Goal: Task Accomplishment & Management: Use online tool/utility

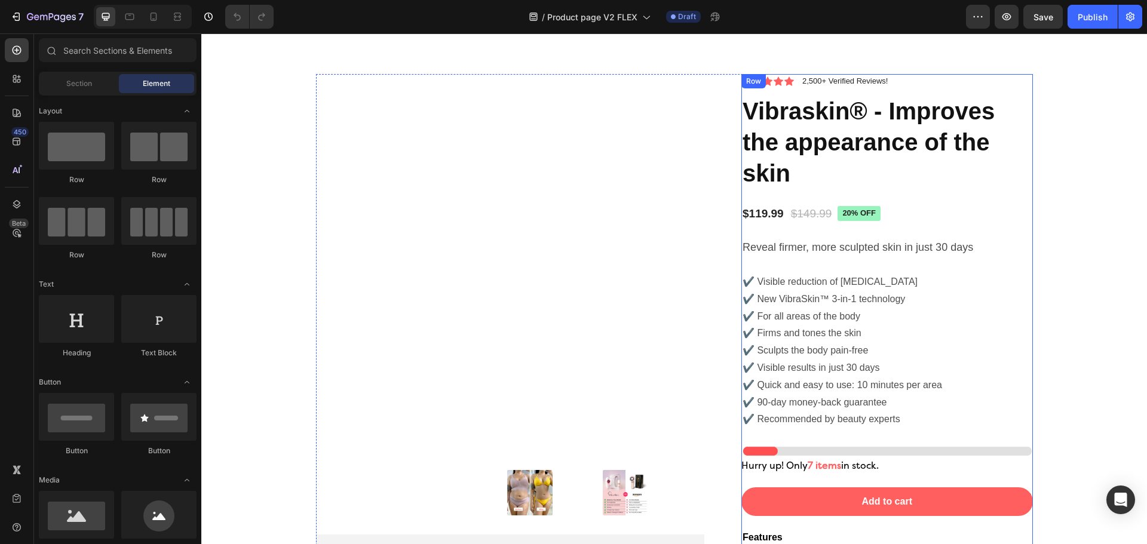
scroll to position [3715, 0]
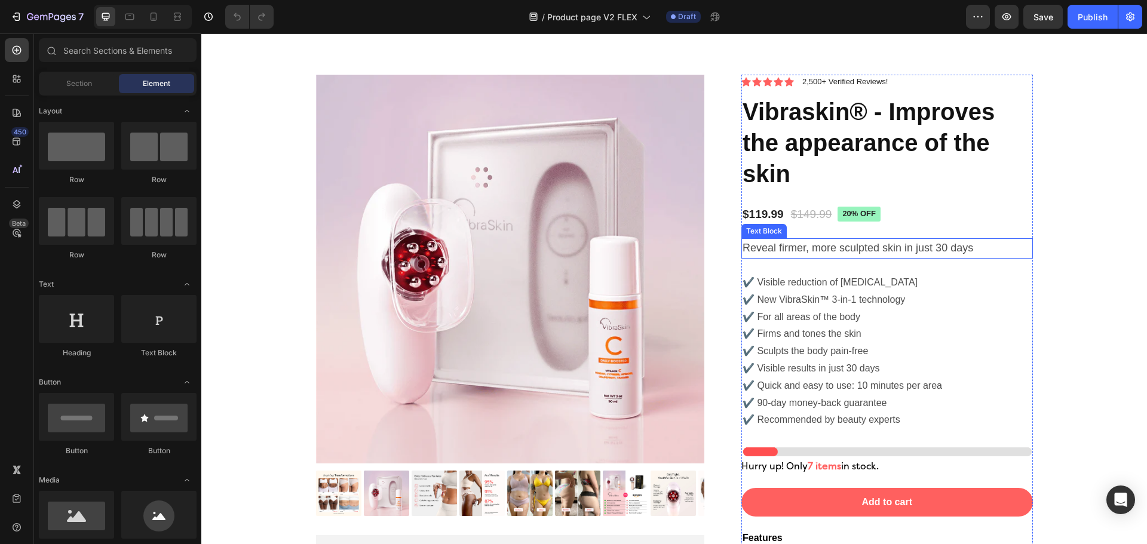
click at [928, 247] on span "Reveal firmer, more sculpted skin in just 30 days" at bounding box center [858, 248] width 231 height 12
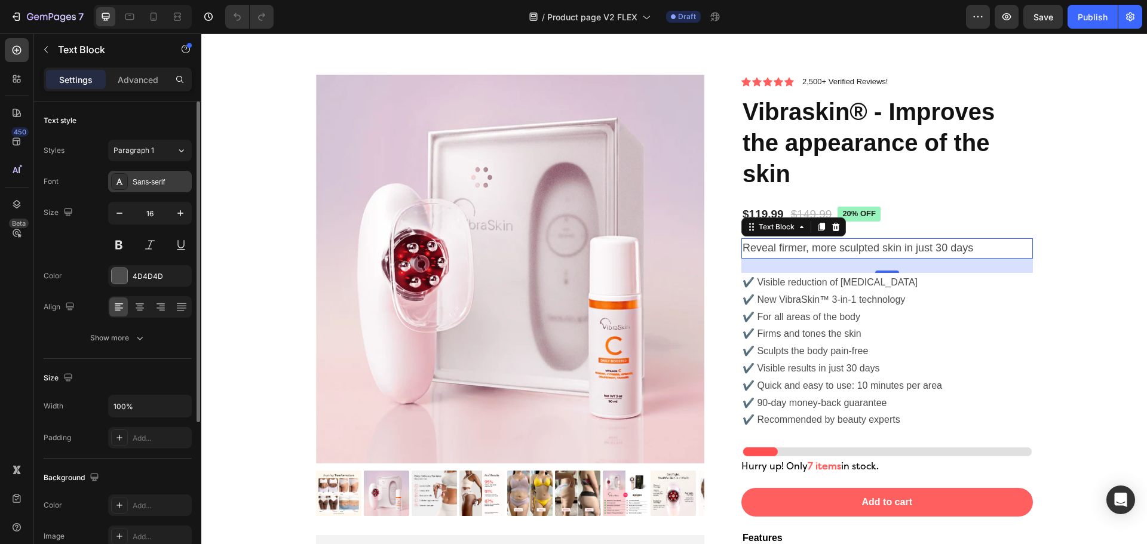
click at [164, 179] on div "Sans-serif" at bounding box center [161, 182] width 56 height 11
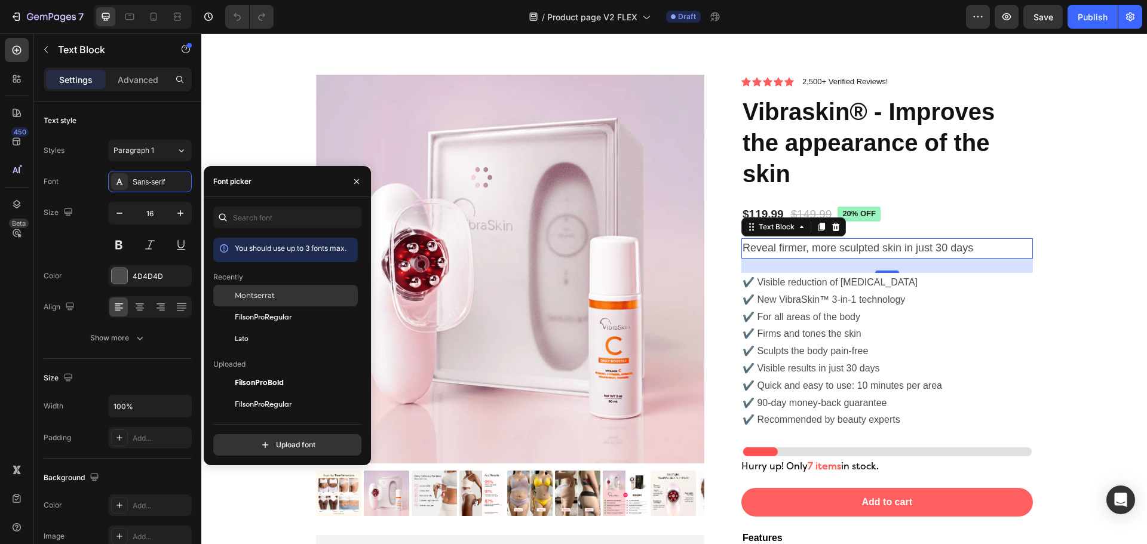
click at [257, 298] on span "Montserrat" at bounding box center [255, 295] width 40 height 11
click at [798, 308] on p "✔️ Visible reduction of [MEDICAL_DATA] ✔️ New VibraSkin™ 3-in-1 technology ✔️ F…" at bounding box center [887, 351] width 289 height 155
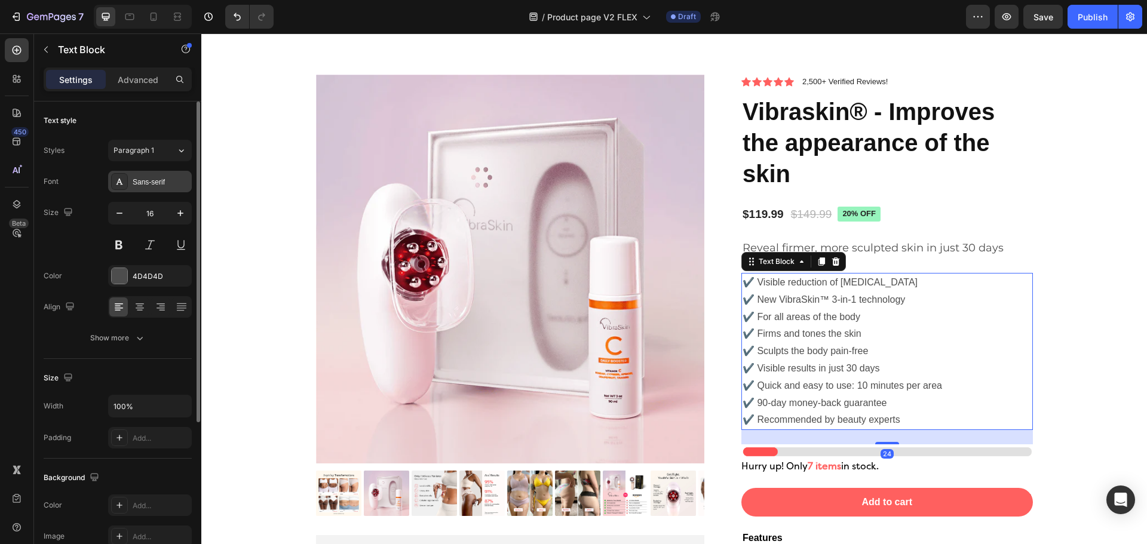
click at [157, 185] on div "Sans-serif" at bounding box center [161, 182] width 56 height 11
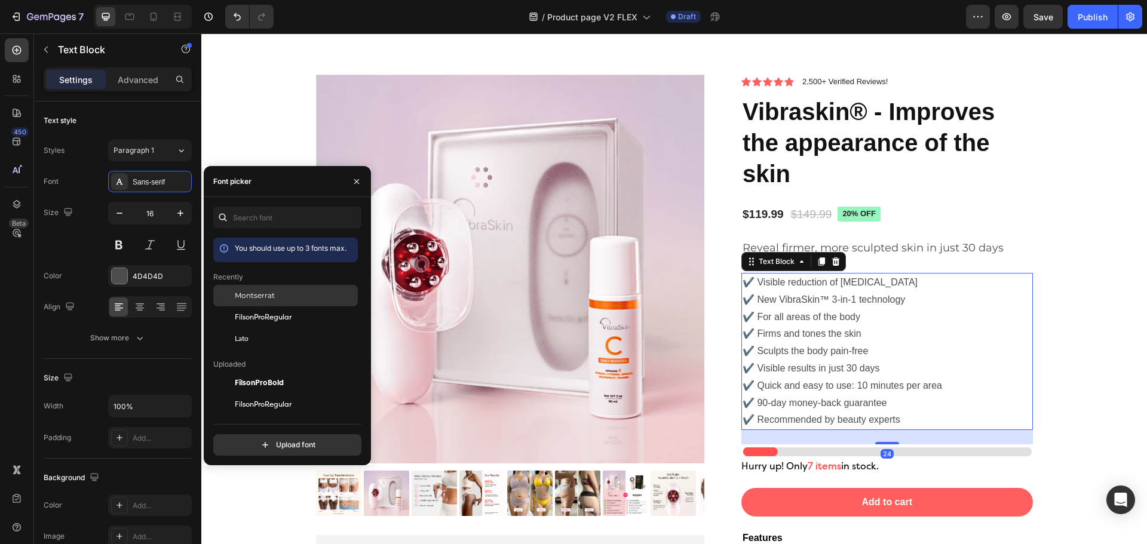
drag, startPoint x: 286, startPoint y: 301, endPoint x: 387, endPoint y: 212, distance: 135.0
click at [286, 372] on div "Montserrat" at bounding box center [285, 383] width 145 height 22
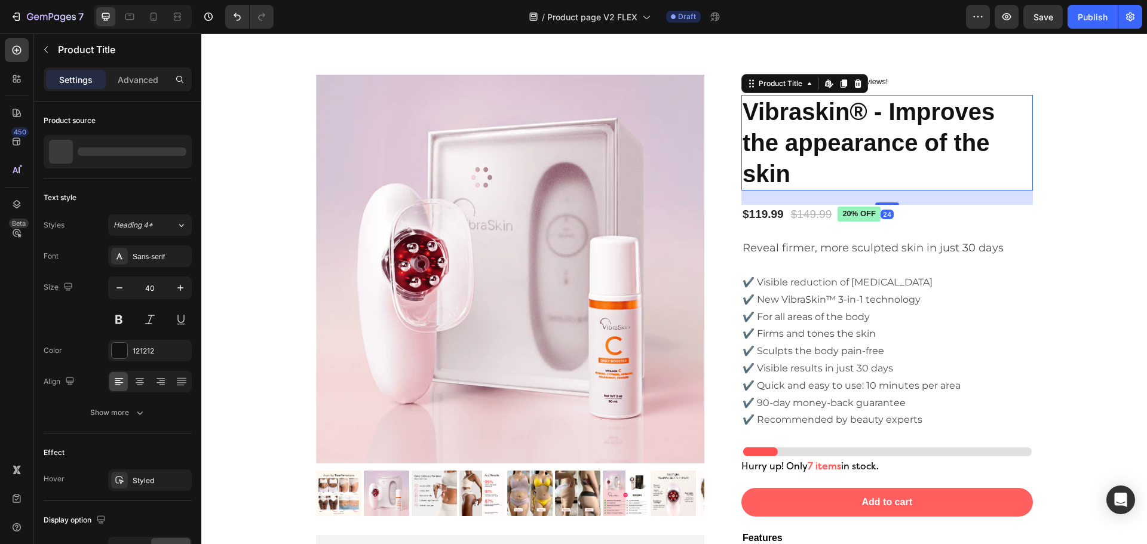
click at [771, 145] on h1 "Vibraskin® - Improves the appearance of the skin" at bounding box center [887, 143] width 292 height 96
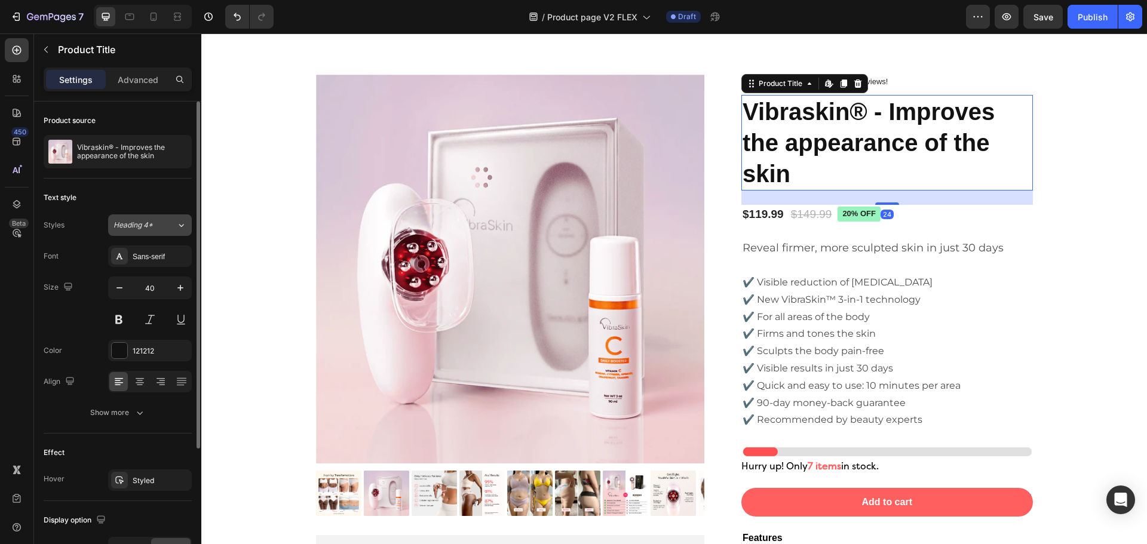
click at [158, 225] on div "Heading 4*" at bounding box center [138, 225] width 48 height 11
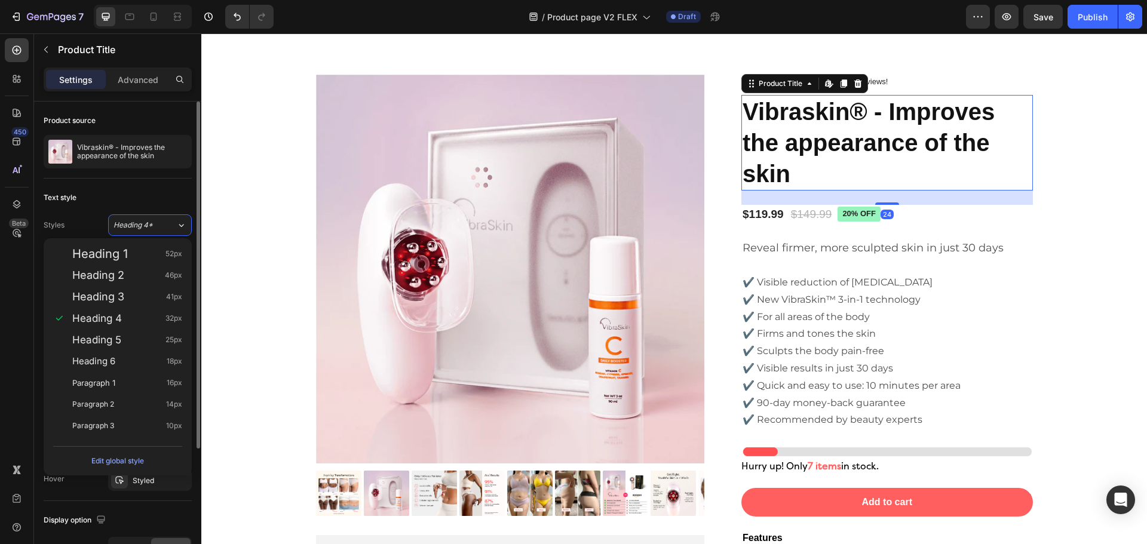
click at [112, 193] on div "Text style" at bounding box center [118, 197] width 148 height 19
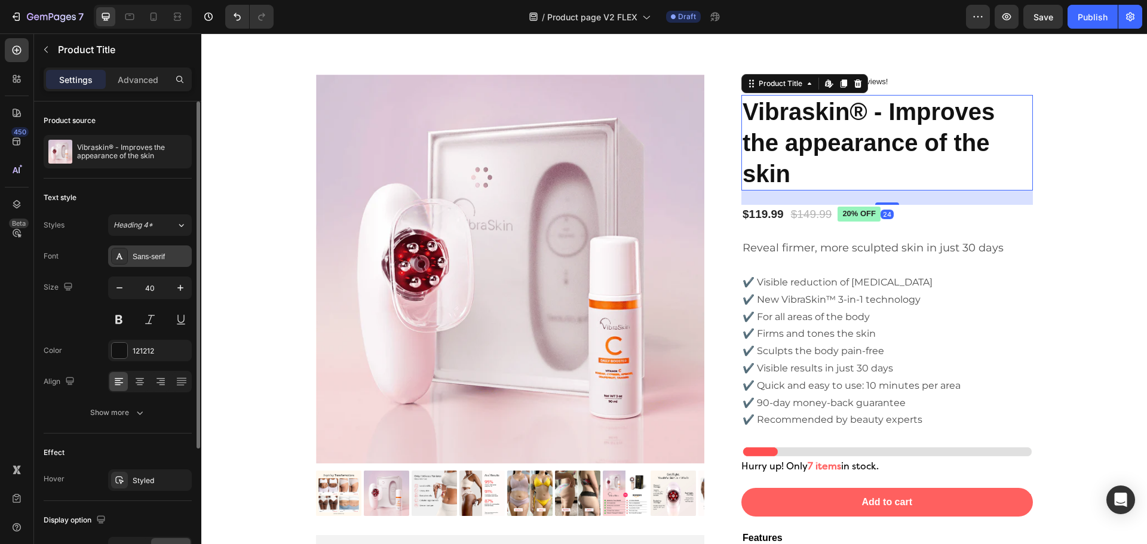
click at [156, 248] on div "Sans-serif" at bounding box center [150, 257] width 84 height 22
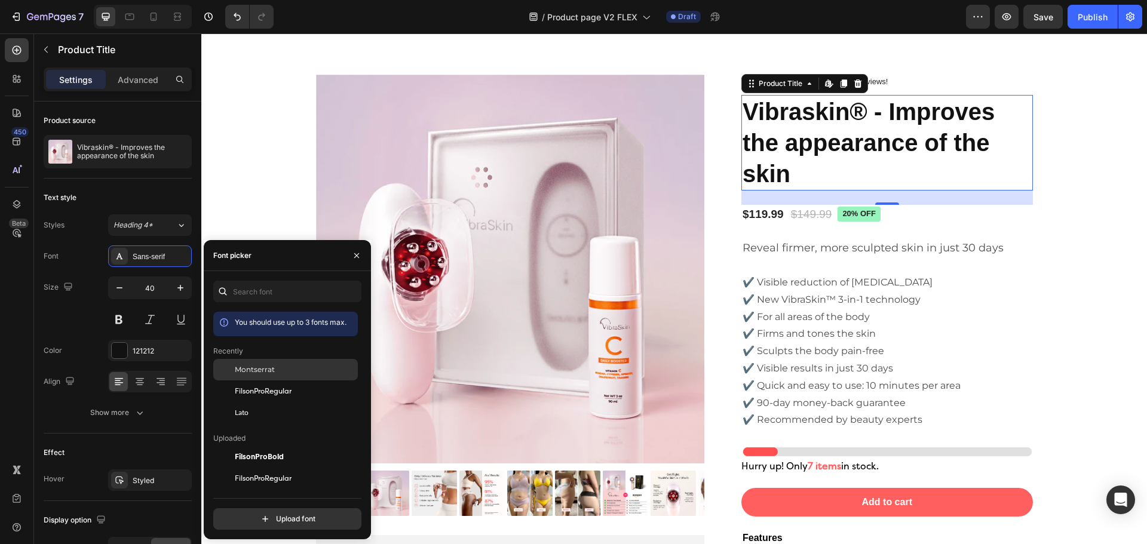
click at [306, 375] on div "Montserrat" at bounding box center [295, 369] width 121 height 11
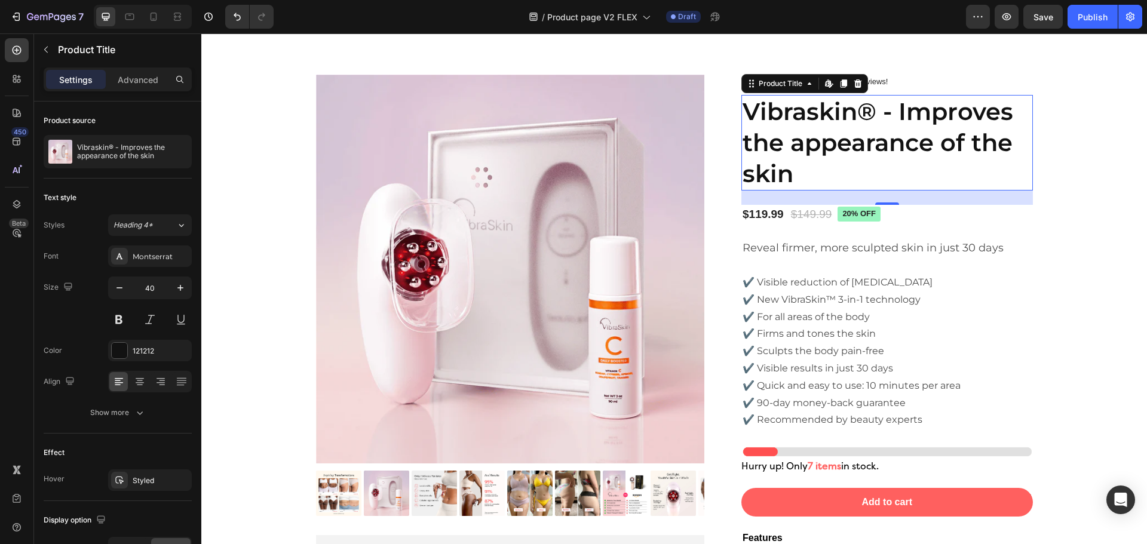
click at [924, 202] on div "24" at bounding box center [887, 198] width 292 height 14
click at [929, 217] on div "$119.99 Product Price Product Price $149.99 Product Price Product Price 20% off…" at bounding box center [887, 215] width 292 height 20
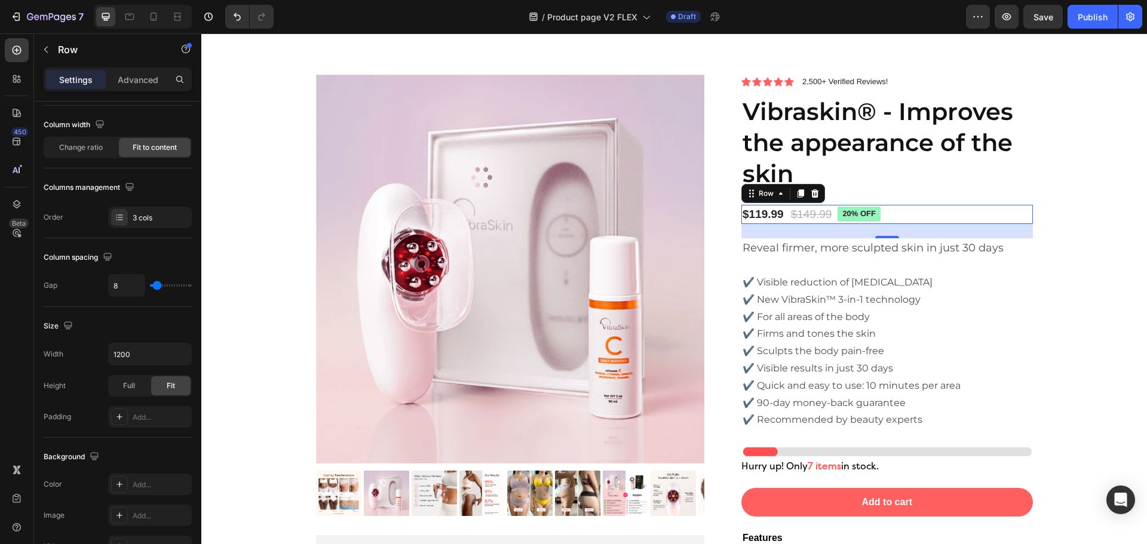
scroll to position [0, 0]
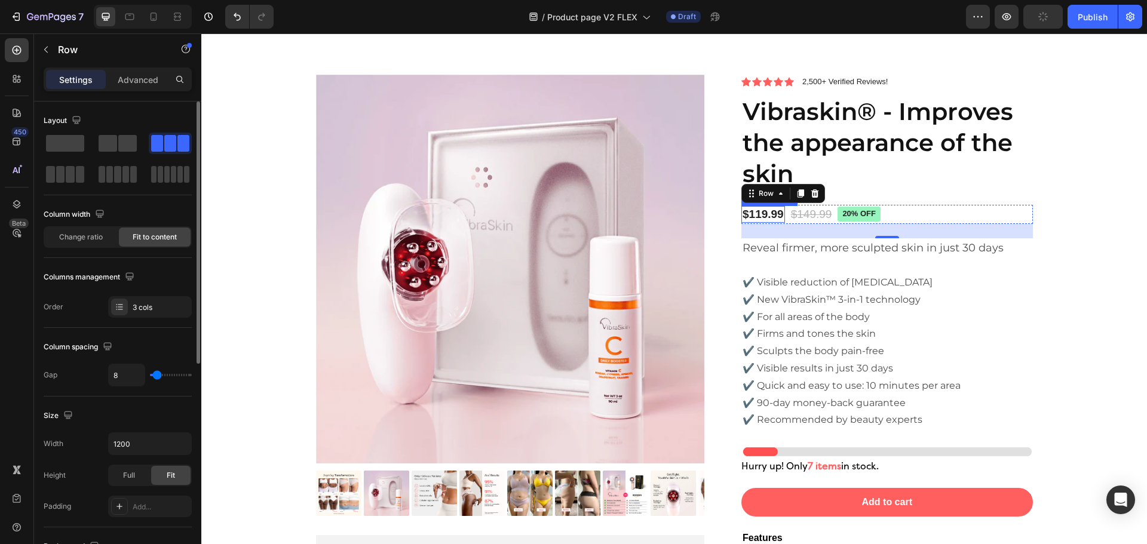
click at [760, 219] on div "$119.99 Product Price Product Price" at bounding box center [763, 214] width 44 height 17
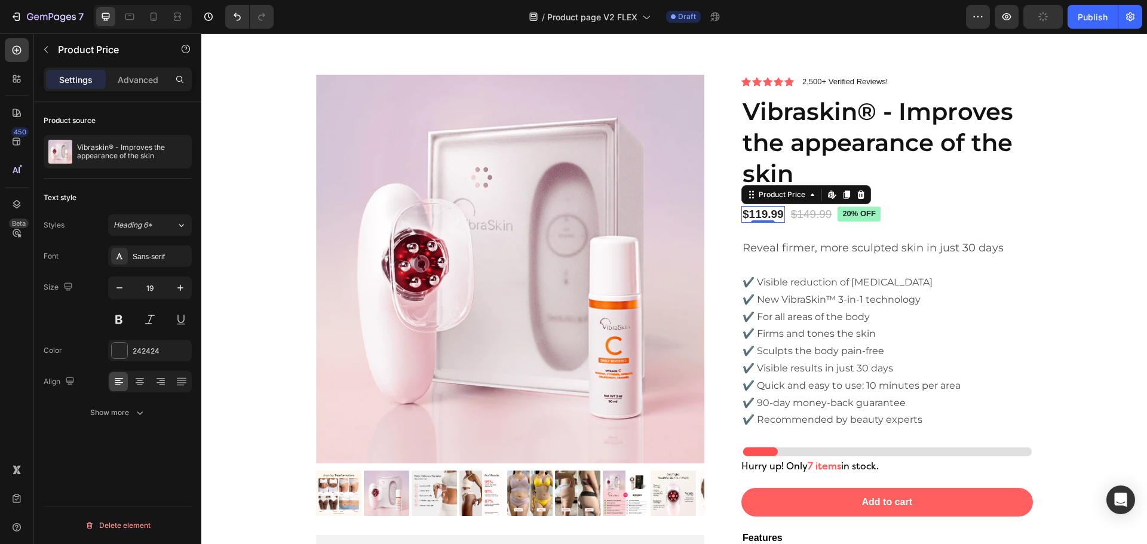
click at [145, 269] on div "Font Sans-serif Size 19 Color 242424 Align Show more" at bounding box center [118, 335] width 148 height 178
click at [151, 259] on div "Sans-serif" at bounding box center [161, 257] width 56 height 11
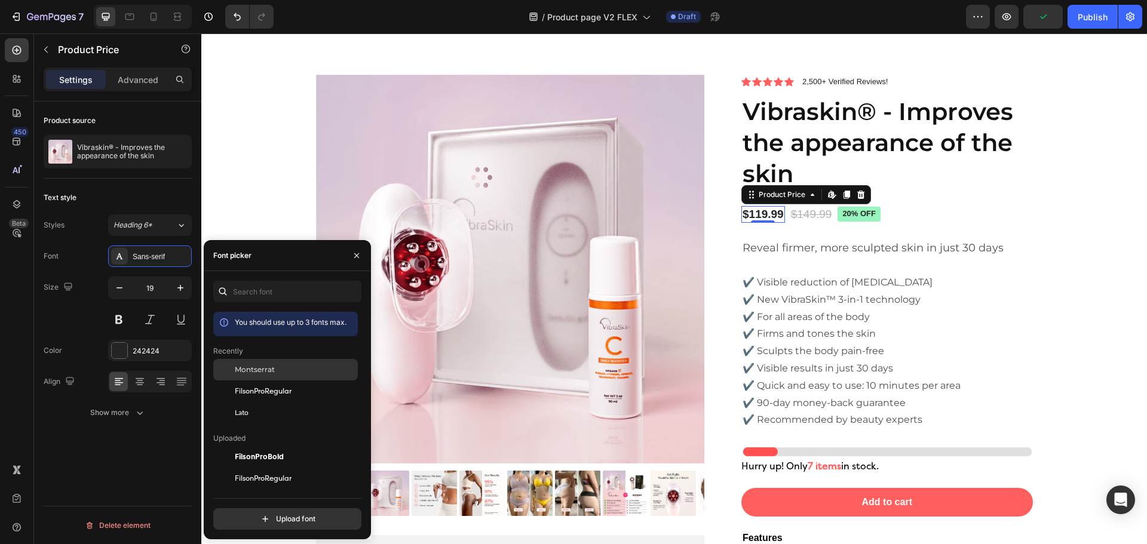
click at [270, 446] on div "Montserrat" at bounding box center [285, 457] width 145 height 22
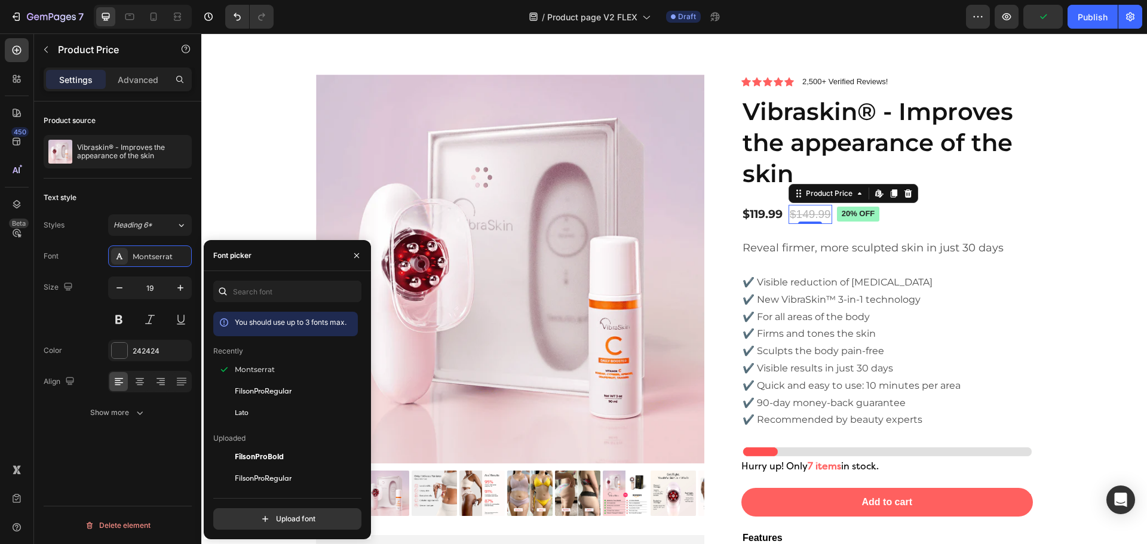
click at [804, 210] on div "$149.99" at bounding box center [811, 215] width 44 height 20
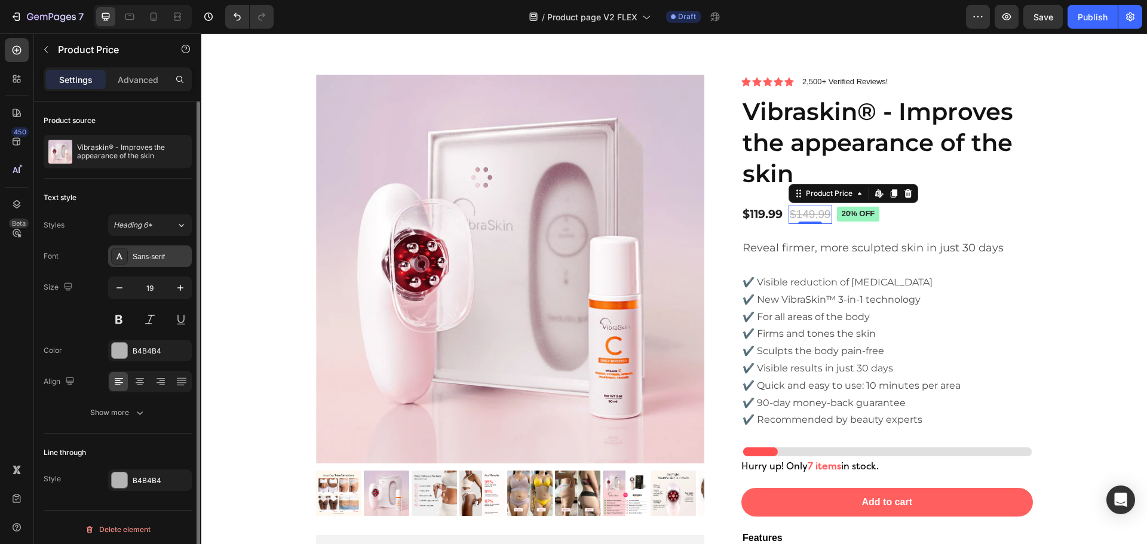
click at [160, 263] on div "Sans-serif" at bounding box center [150, 257] width 84 height 22
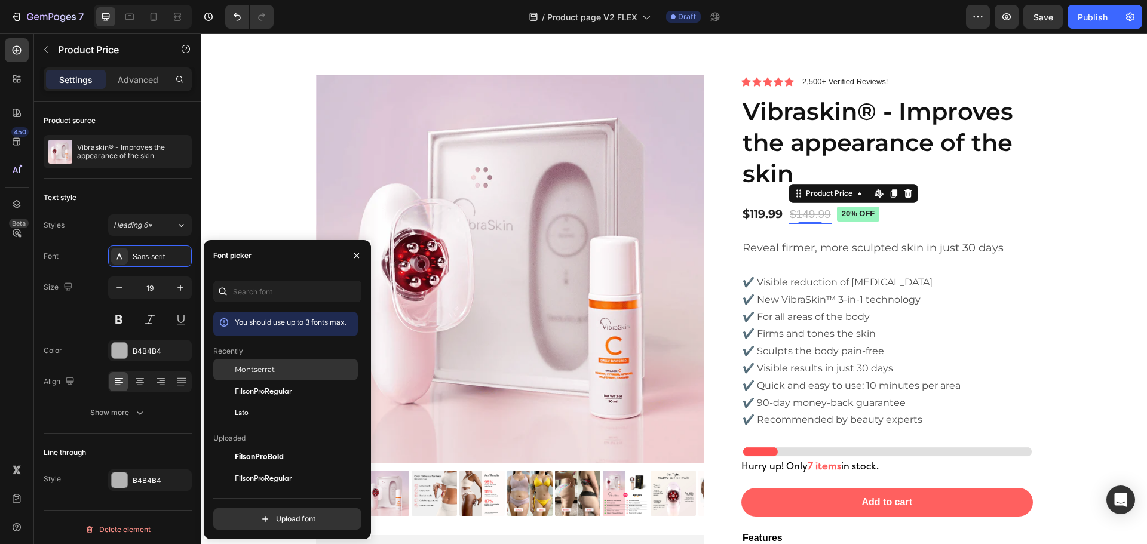
click at [266, 446] on div "Montserrat" at bounding box center [285, 457] width 145 height 22
click at [862, 217] on pre "20% off" at bounding box center [860, 214] width 43 height 15
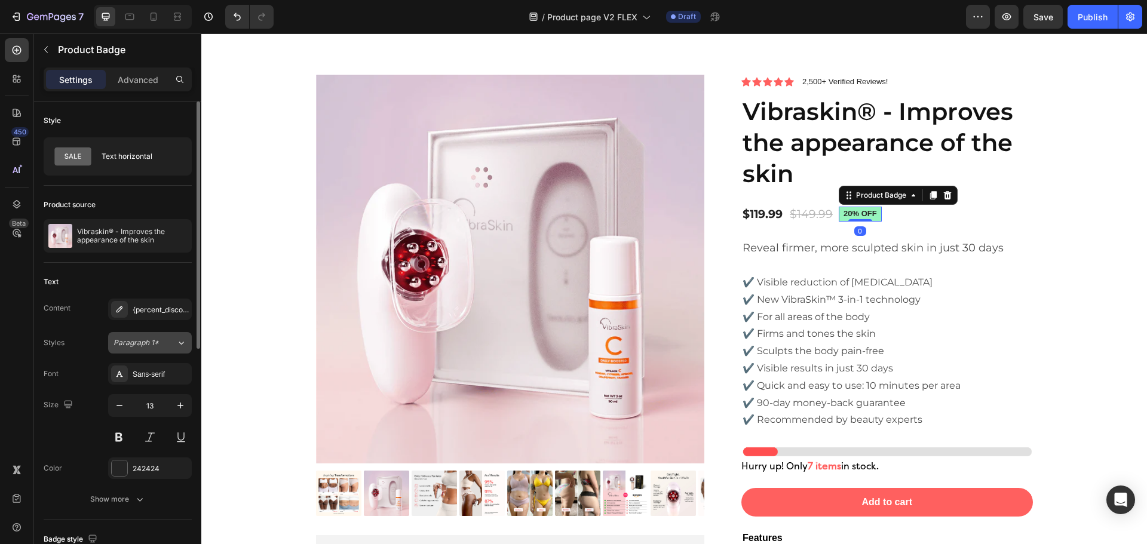
click at [165, 335] on button "Paragraph 1*" at bounding box center [150, 343] width 84 height 22
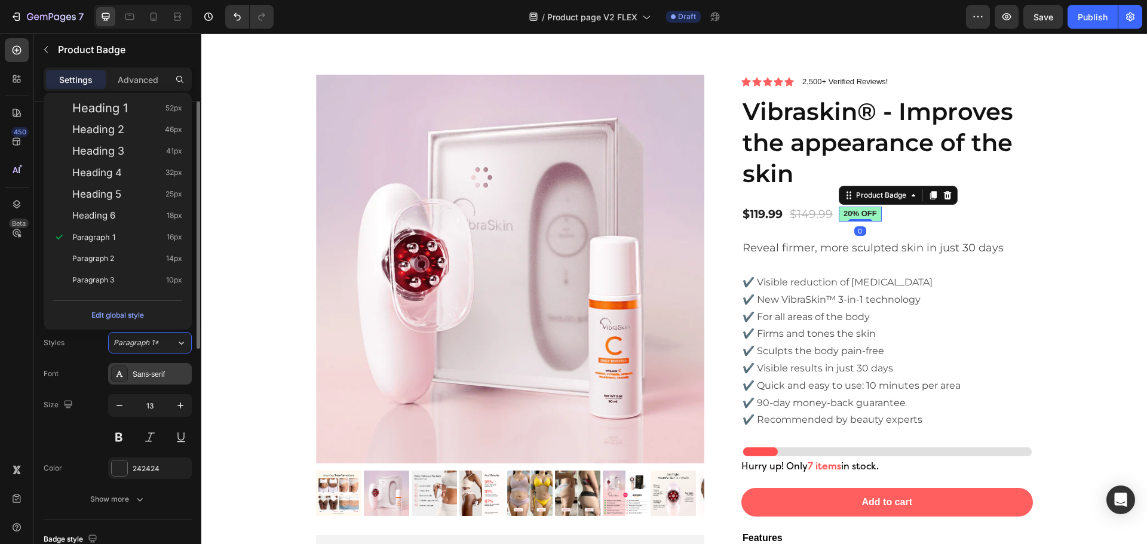
click at [154, 373] on div "Sans-serif" at bounding box center [161, 374] width 56 height 11
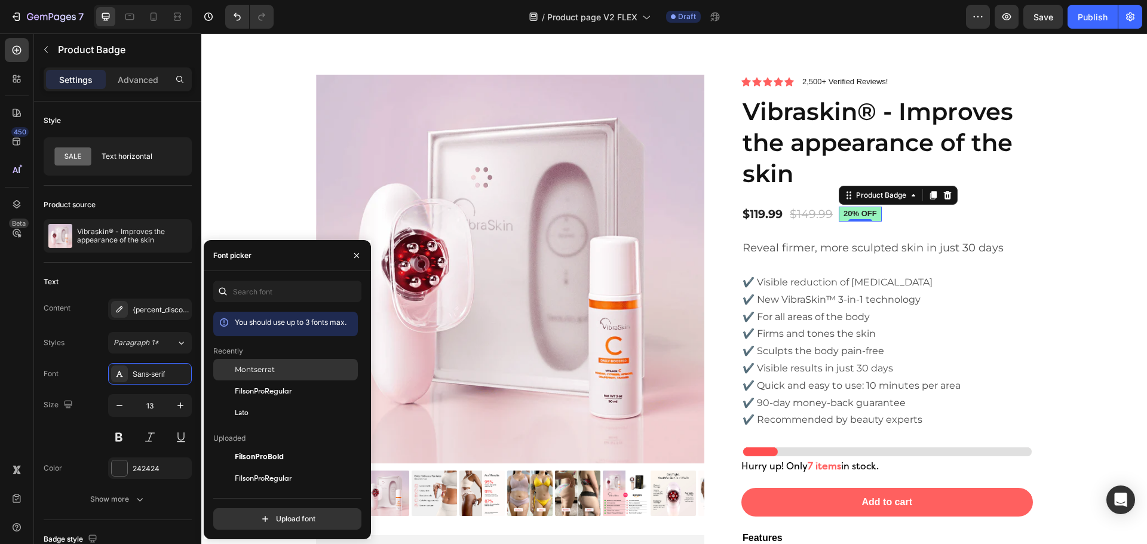
click at [277, 370] on div "Montserrat" at bounding box center [295, 369] width 121 height 11
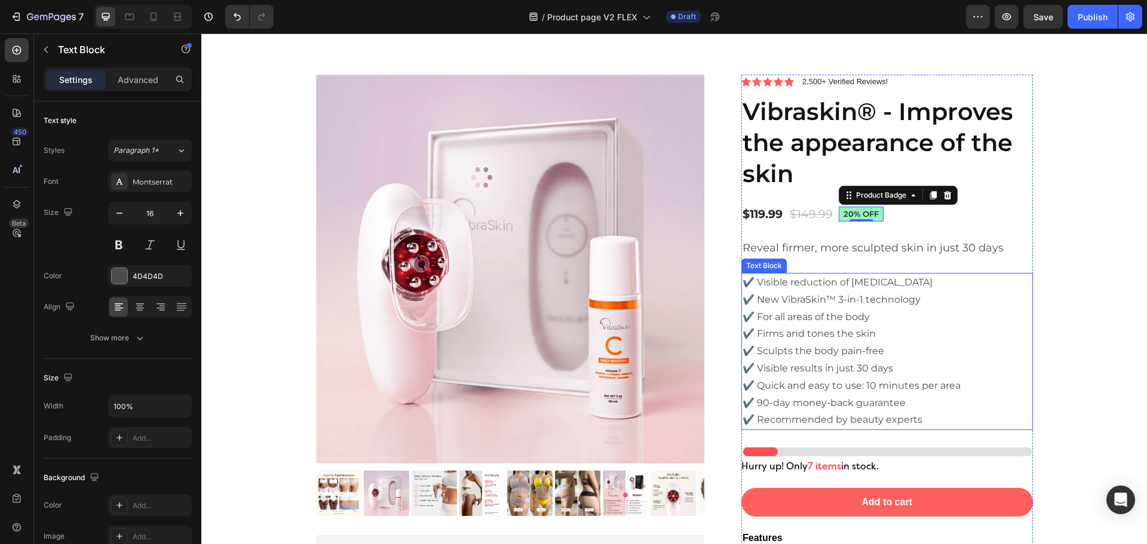
click at [935, 331] on p "✔️ Visible reduction of [MEDICAL_DATA] ✔️ New VibraSkin™ 3-in-1 technology ✔️ F…" at bounding box center [887, 351] width 289 height 155
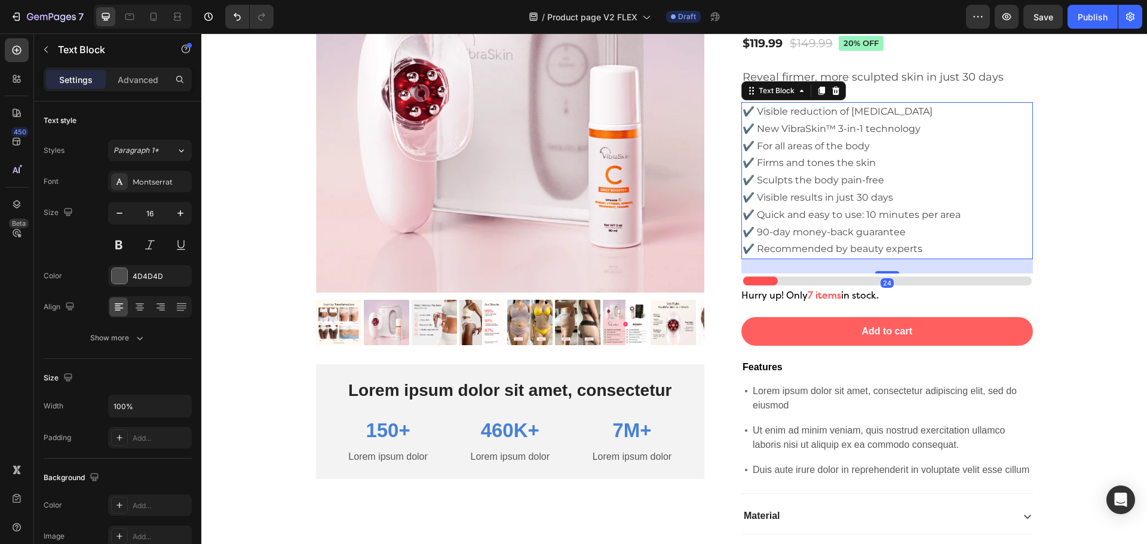
scroll to position [4074, 0]
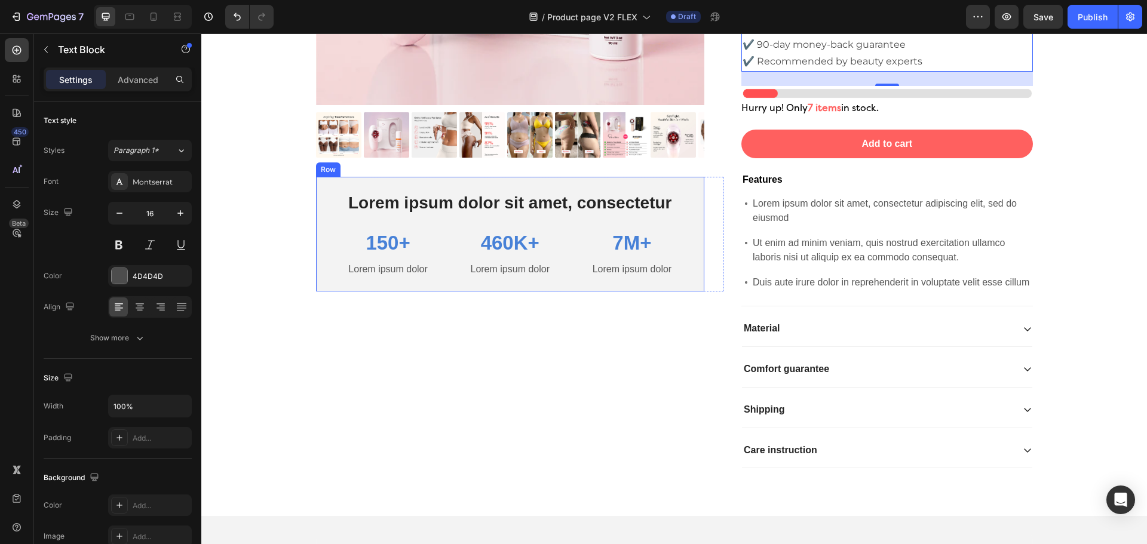
click at [682, 229] on div "Lorem ipsum dolor sit amet, consectetur Text Block 150+ Text Block Lorem ipsum …" at bounding box center [510, 234] width 389 height 115
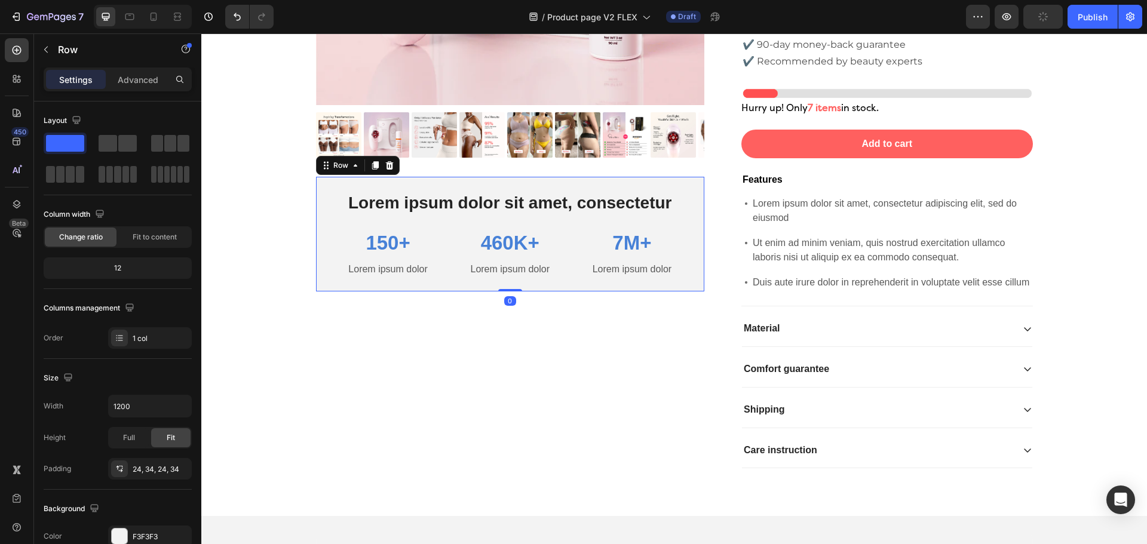
click at [393, 162] on div "Row" at bounding box center [358, 165] width 84 height 19
click at [386, 165] on icon at bounding box center [390, 166] width 10 height 10
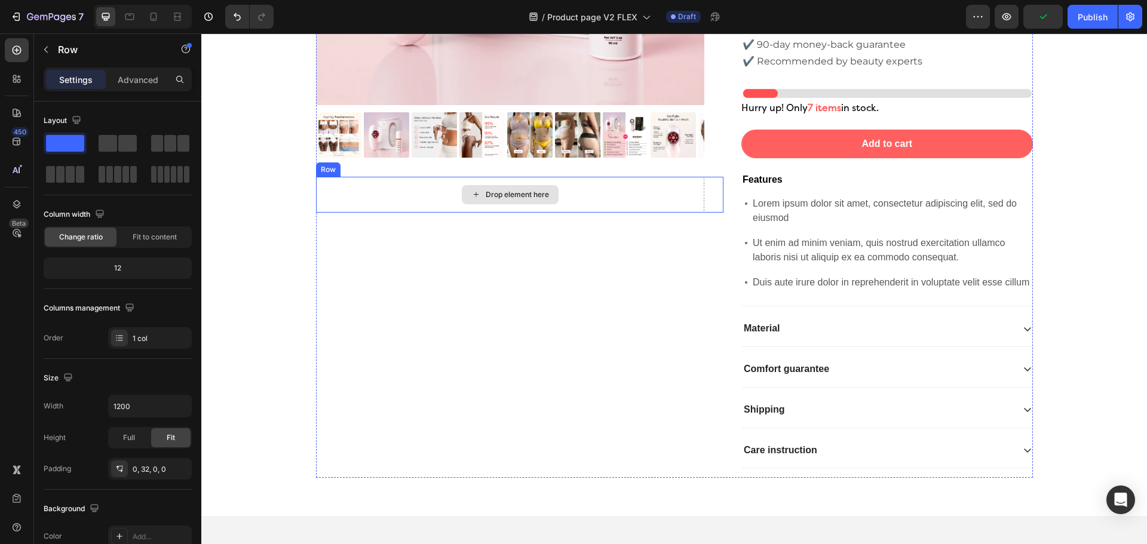
click at [604, 201] on div "Drop element here" at bounding box center [510, 195] width 389 height 36
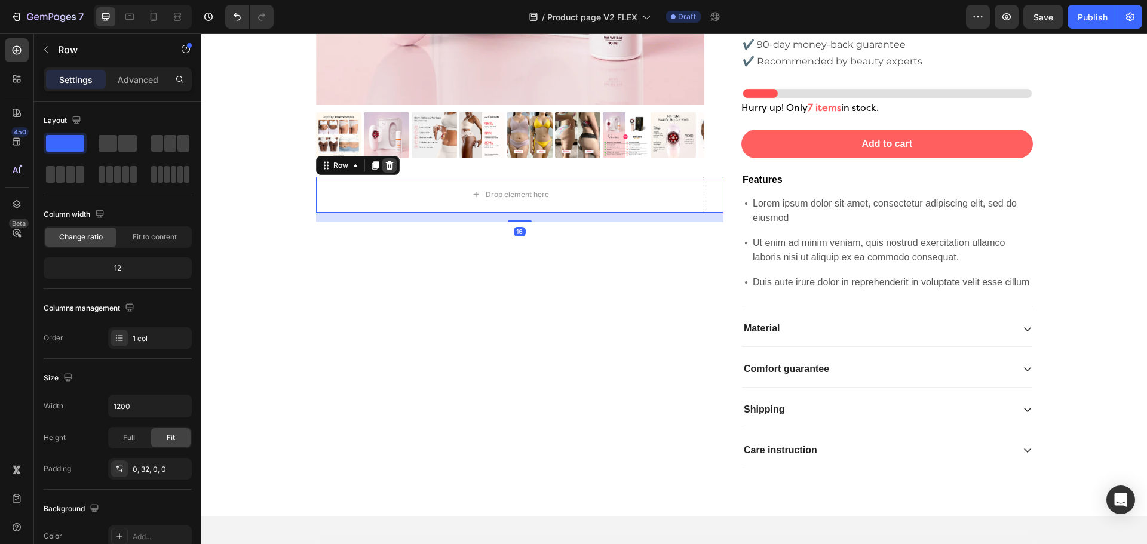
click at [385, 161] on icon at bounding box center [390, 166] width 10 height 10
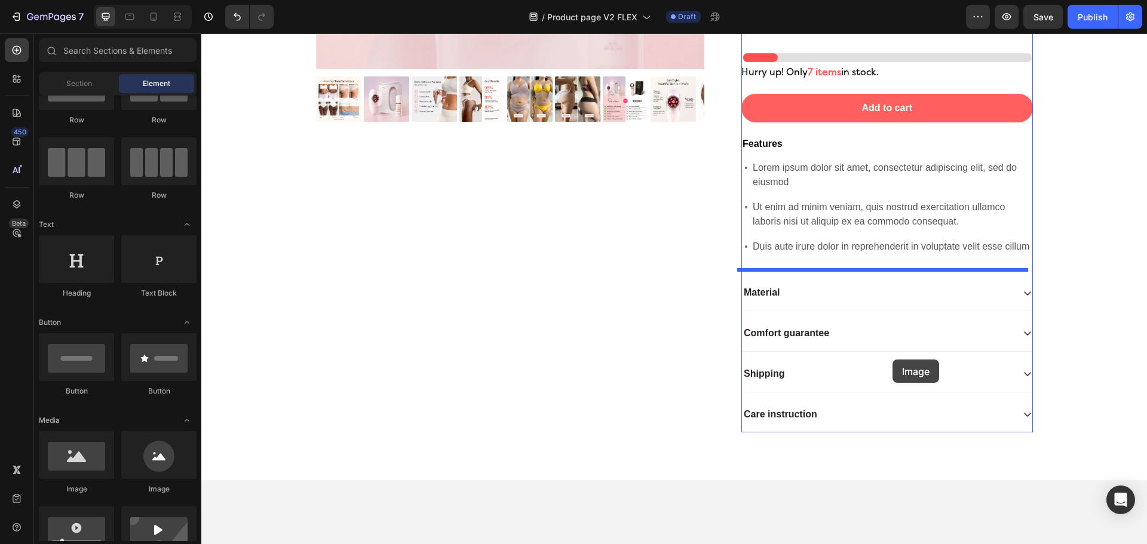
scroll to position [4134, 0]
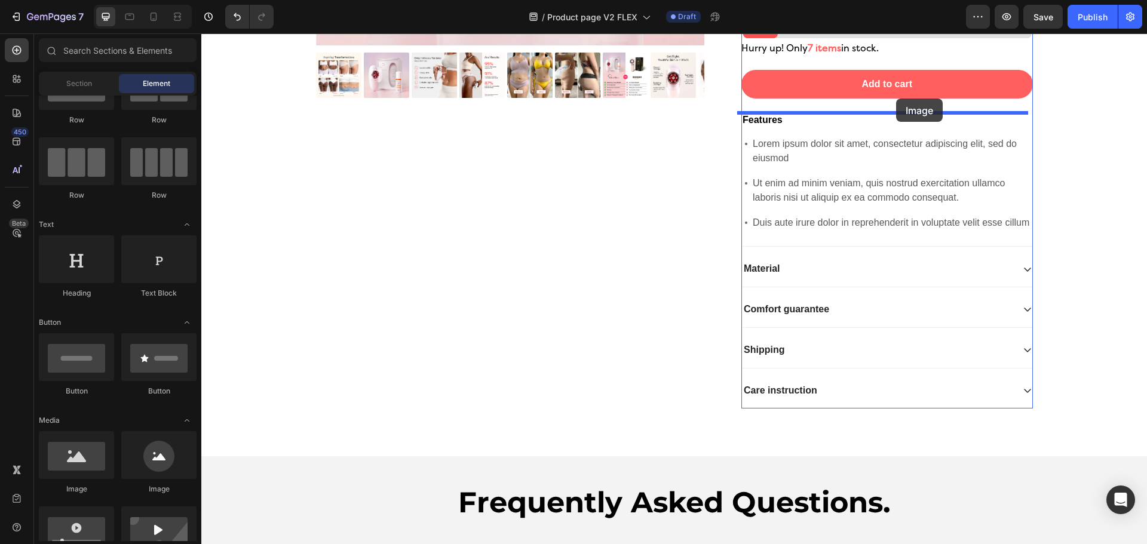
drag, startPoint x: 289, startPoint y: 513, endPoint x: 896, endPoint y: 99, distance: 734.7
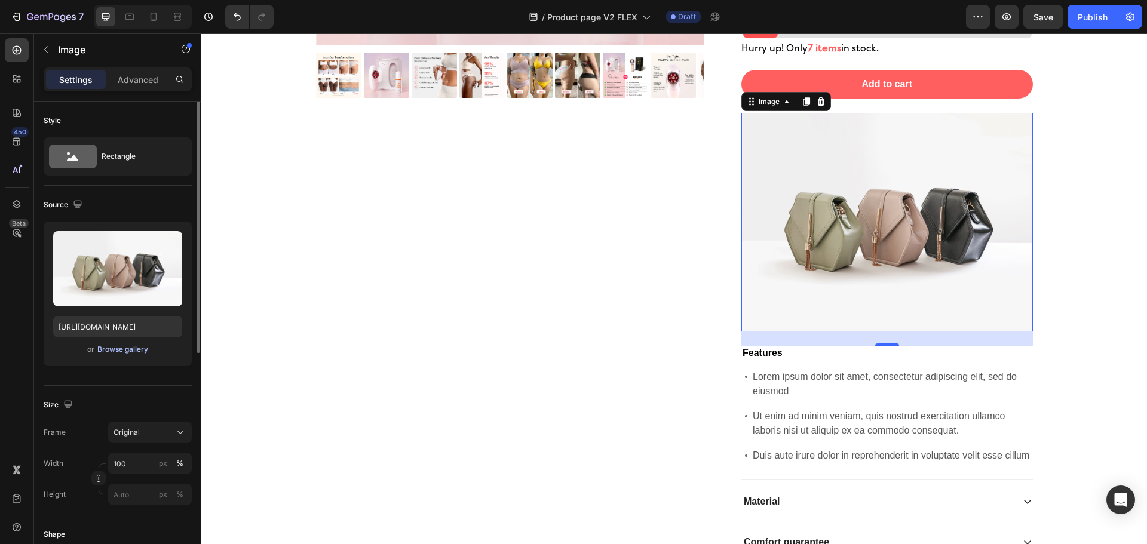
click at [130, 350] on div "Browse gallery" at bounding box center [122, 349] width 51 height 11
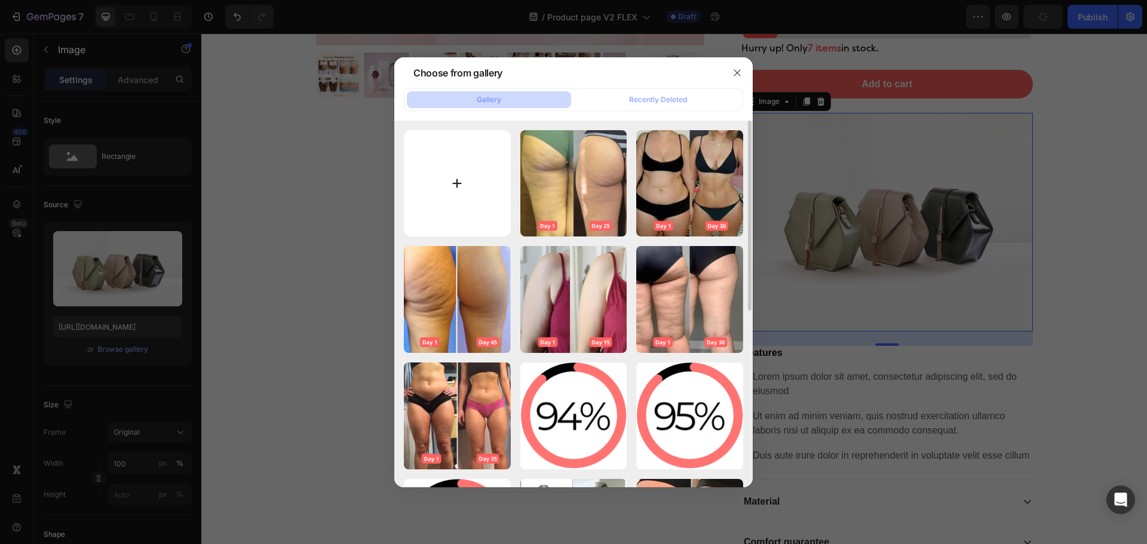
click at [458, 182] on input "file" at bounding box center [457, 183] width 107 height 107
type input "C:\fakepath\gempages_572554177977255064-c485116b-bd3e-48d0-beef-658e6c9dc6f8.av…"
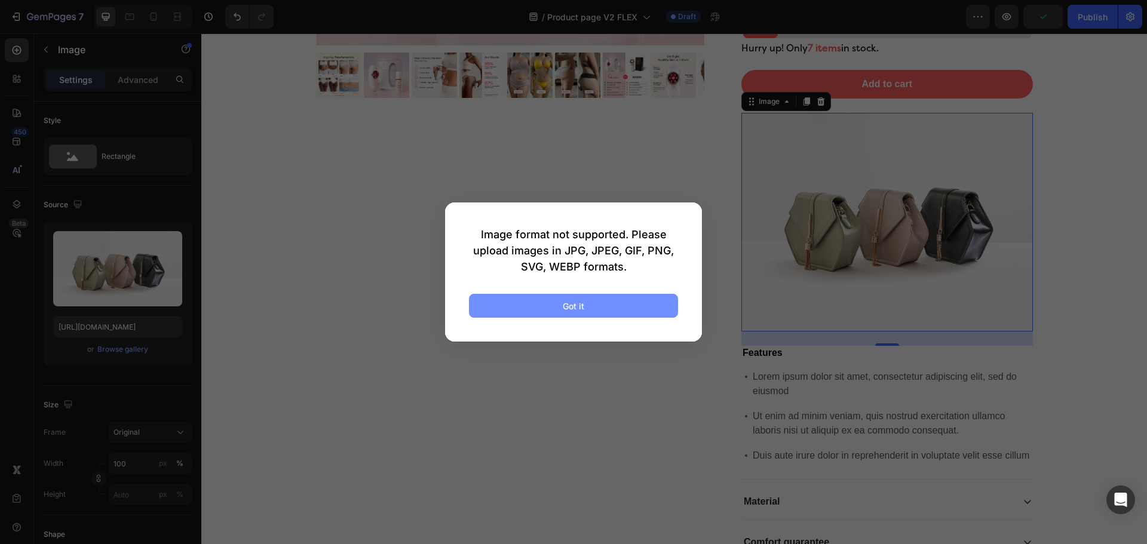
click at [590, 305] on button "Got it" at bounding box center [573, 306] width 209 height 24
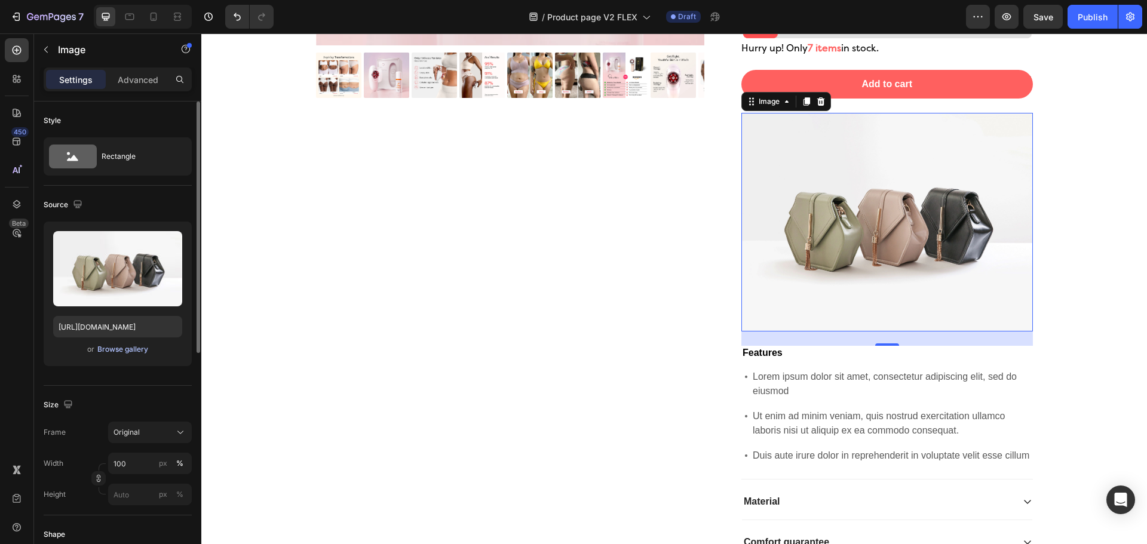
click at [136, 346] on div "Browse gallery" at bounding box center [122, 349] width 51 height 11
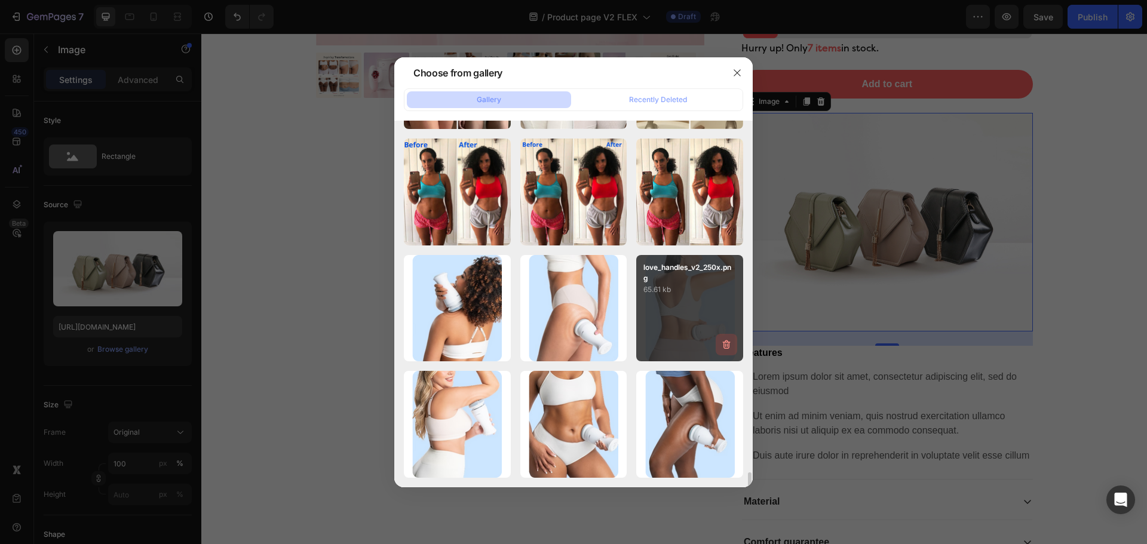
scroll to position [8246, 0]
drag, startPoint x: 752, startPoint y: 473, endPoint x: 738, endPoint y: 328, distance: 145.2
click at [746, 344] on div at bounding box center [748, 304] width 9 height 367
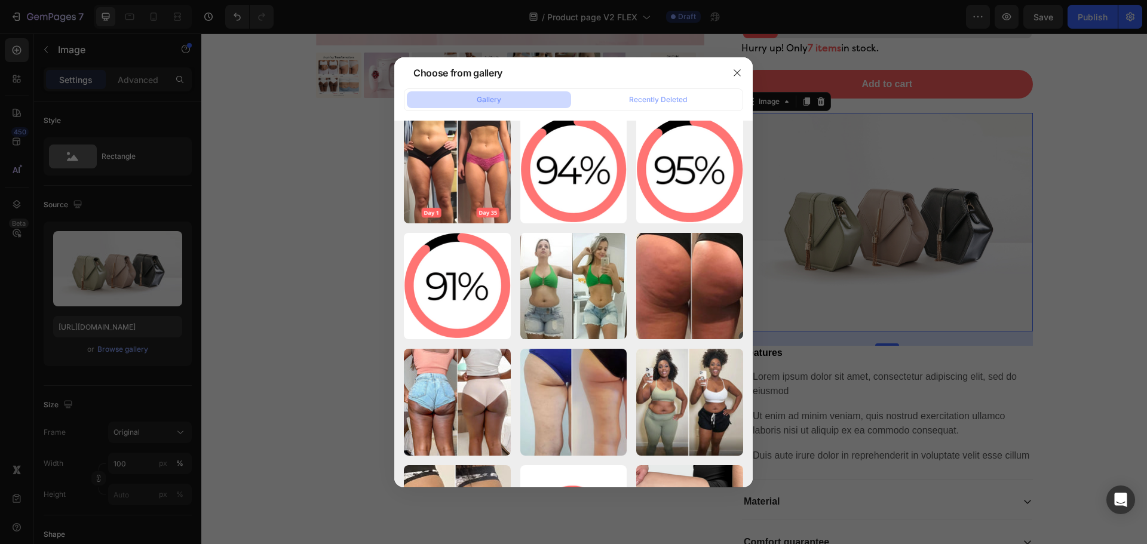
scroll to position [0, 0]
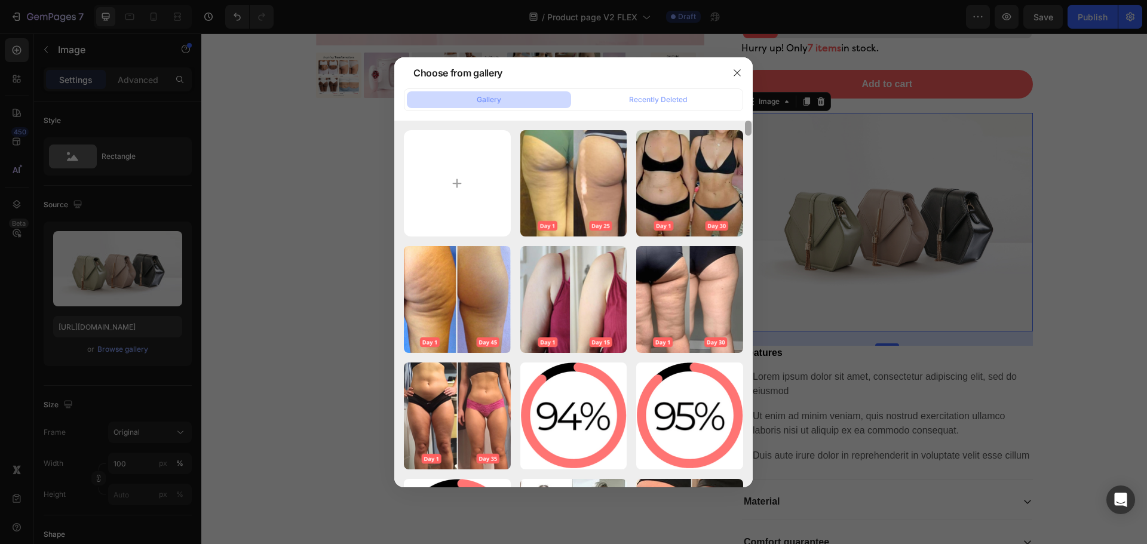
drag, startPoint x: 748, startPoint y: 443, endPoint x: 749, endPoint y: 111, distance: 331.6
click at [749, 111] on div "Gallery Recently Deleted i666666.png 1079.59 kb i55555555.png 1301.52 kb i44444…" at bounding box center [573, 287] width 358 height 399
click at [1056, 238] on div at bounding box center [573, 272] width 1147 height 544
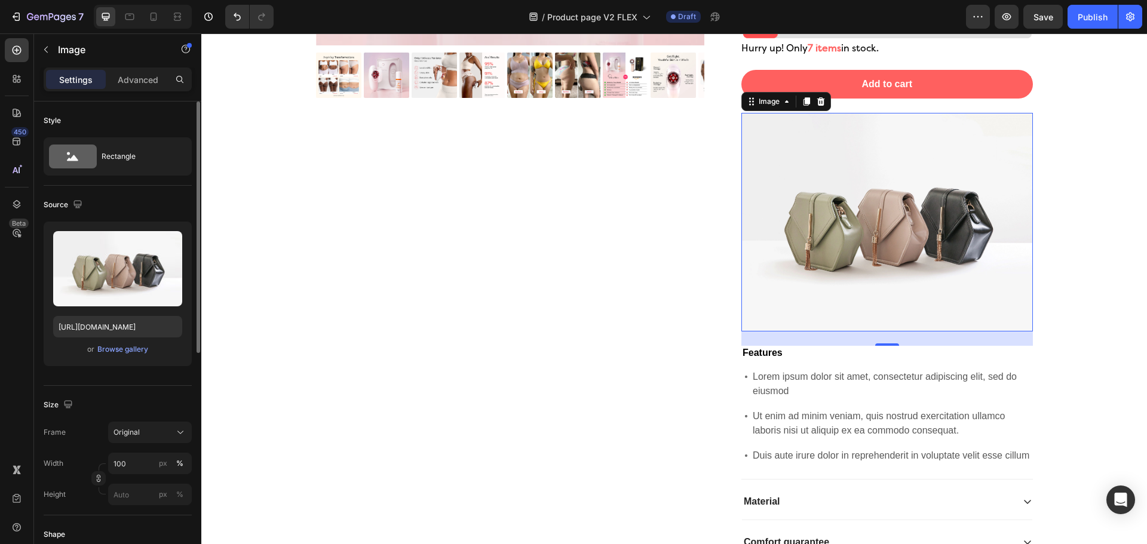
click at [145, 357] on div "Upload Image [URL][DOMAIN_NAME] or Browse gallery" at bounding box center [118, 294] width 148 height 145
click at [143, 351] on div "Browse gallery" at bounding box center [122, 349] width 51 height 11
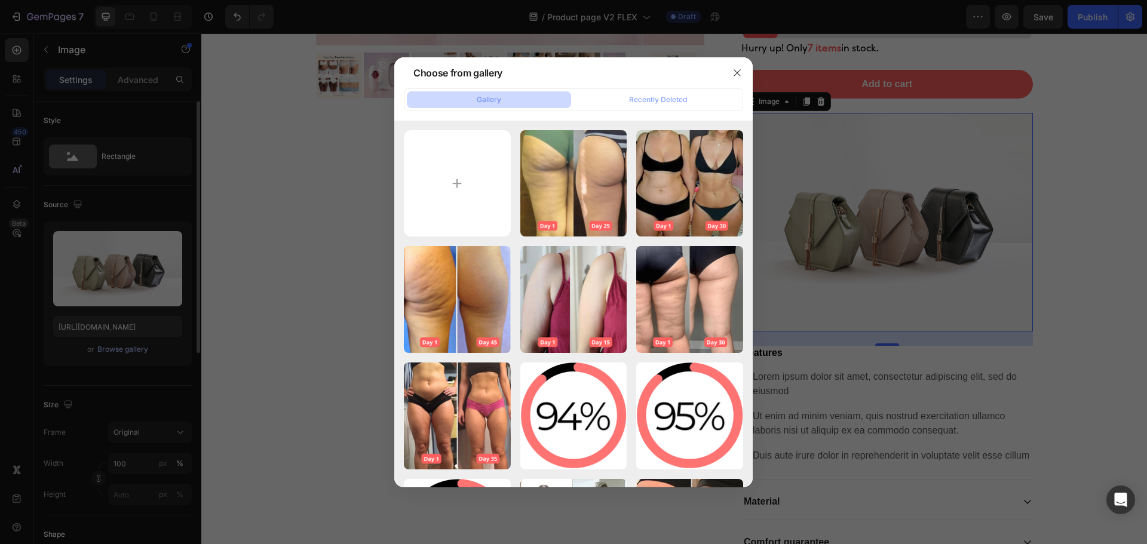
click at [476, 195] on input "file" at bounding box center [457, 183] width 107 height 107
type input "C:\fakepath\gempages_572554177977255064-c485116b-bd3e-48d0-beef-658e6c9dc6f8.png"
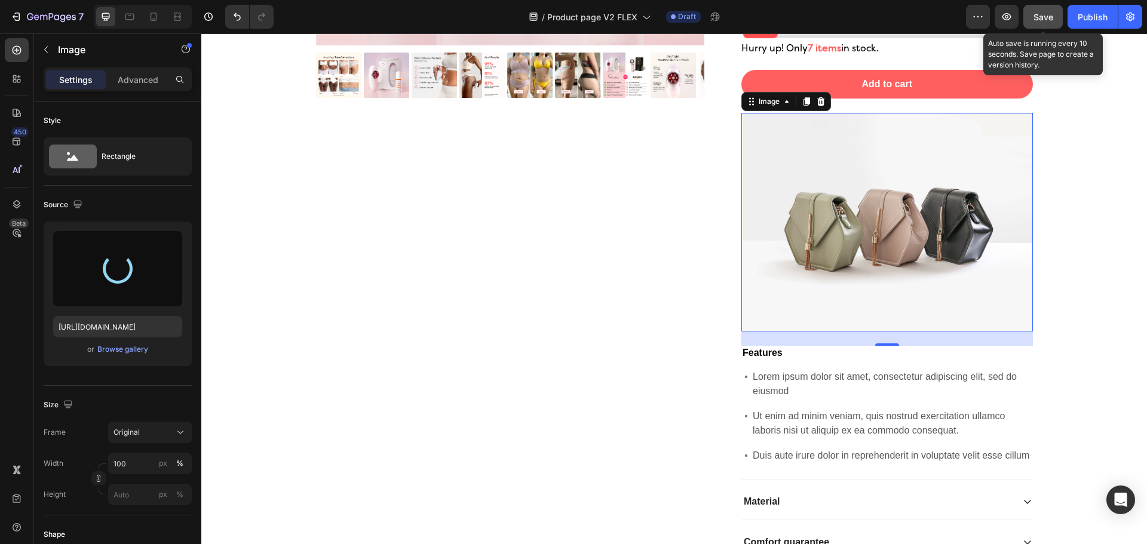
type input "[URL][DOMAIN_NAME]"
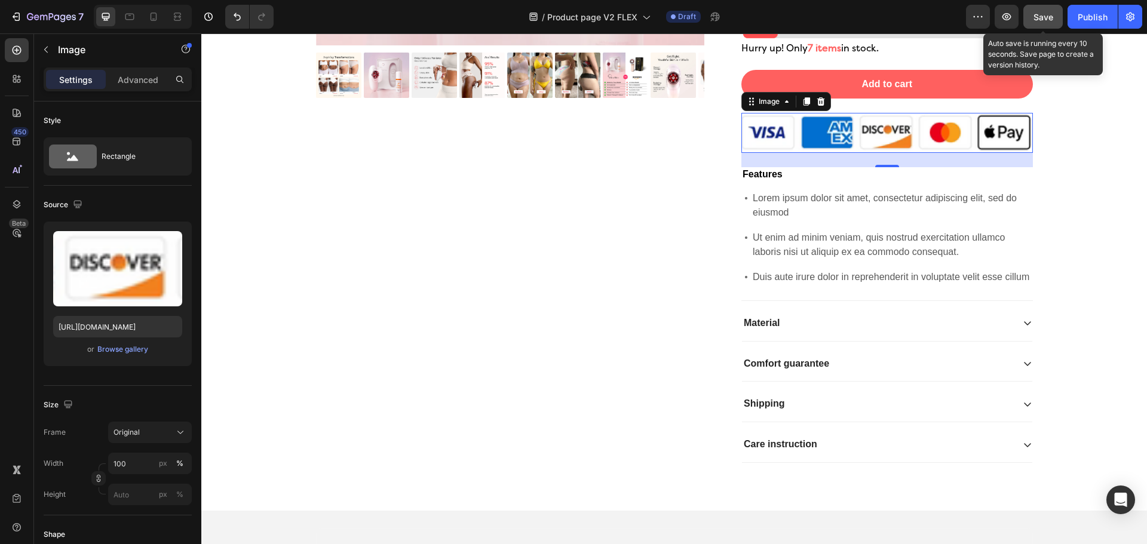
click at [1048, 18] on span "Save" at bounding box center [1044, 17] width 20 height 10
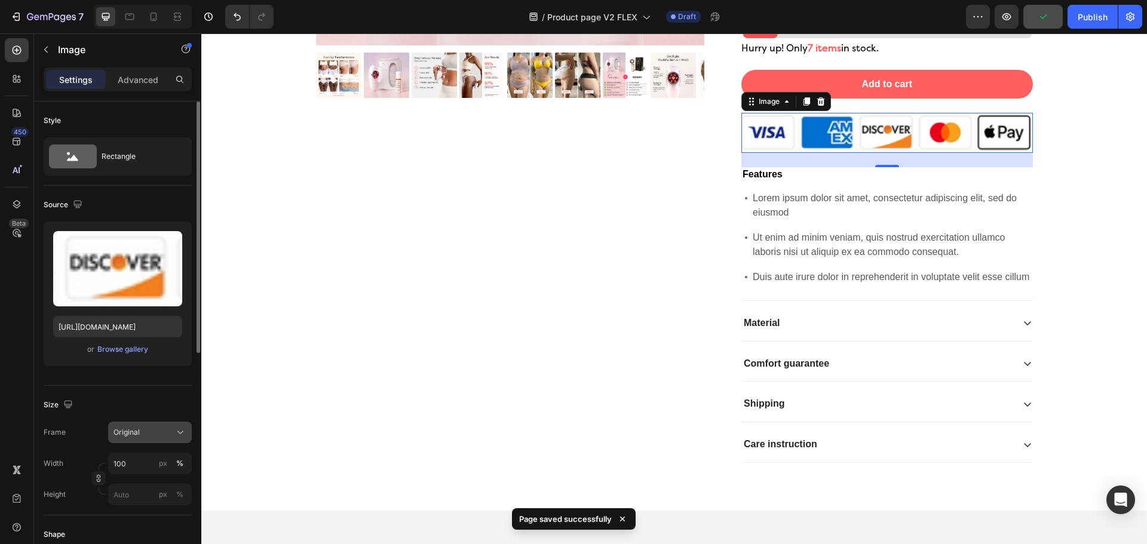
click at [137, 428] on span "Original" at bounding box center [127, 432] width 26 height 11
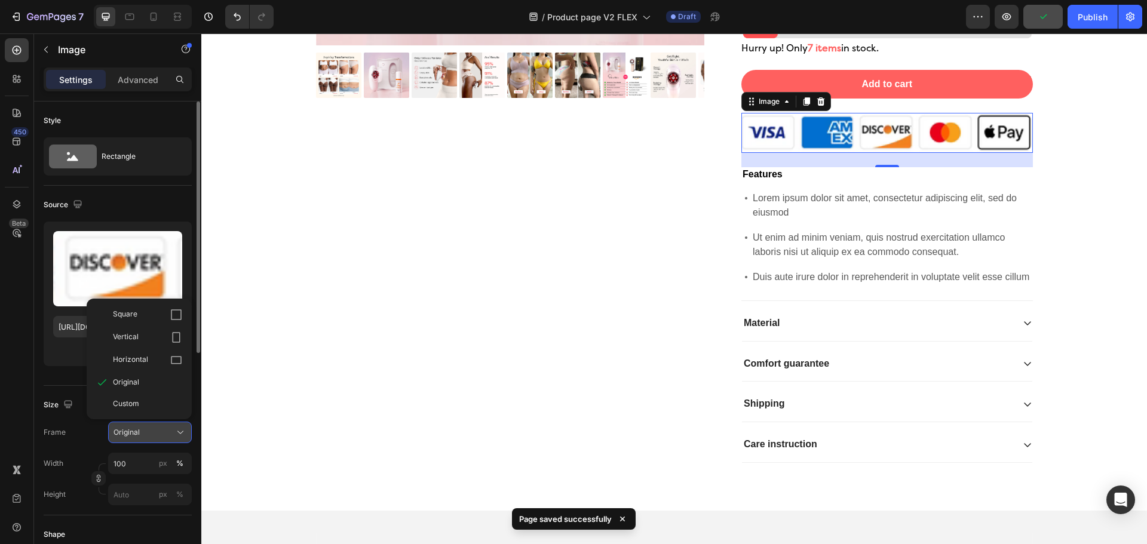
click at [137, 431] on span "Original" at bounding box center [127, 432] width 26 height 11
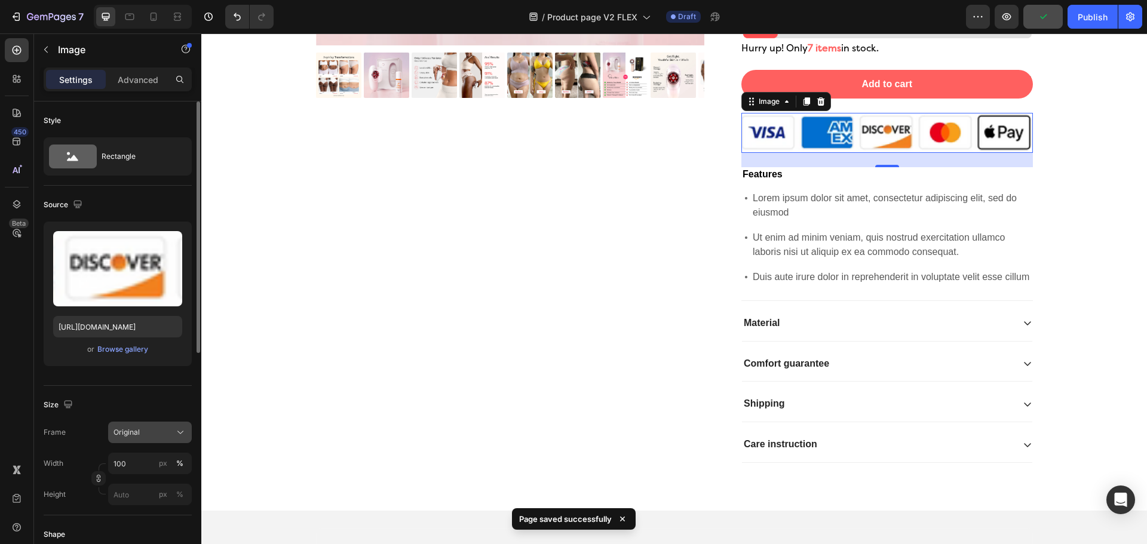
click at [145, 427] on div "Original" at bounding box center [143, 432] width 59 height 11
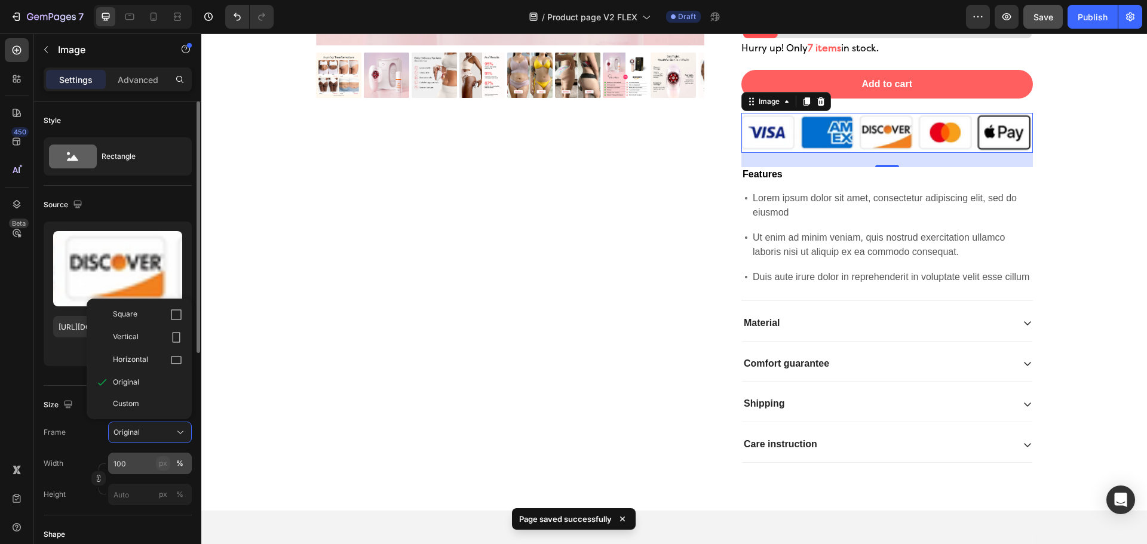
click at [173, 487] on button "px" at bounding box center [180, 494] width 14 height 14
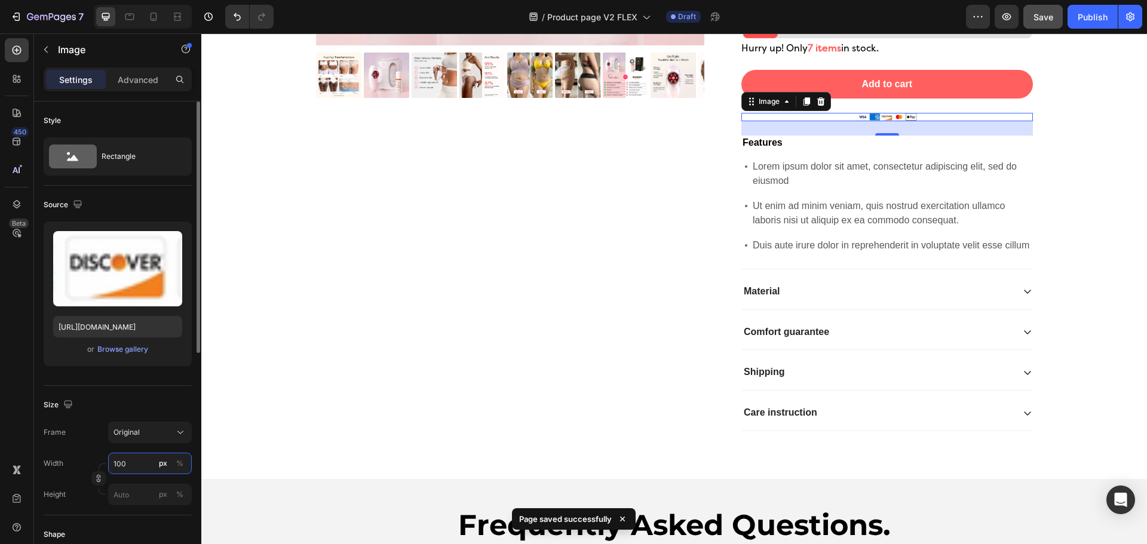
click at [136, 463] on input "100" at bounding box center [150, 464] width 84 height 22
drag, startPoint x: 136, startPoint y: 463, endPoint x: 72, endPoint y: 470, distance: 64.9
click at [72, 469] on div "Width 100 px %" at bounding box center [118, 464] width 148 height 22
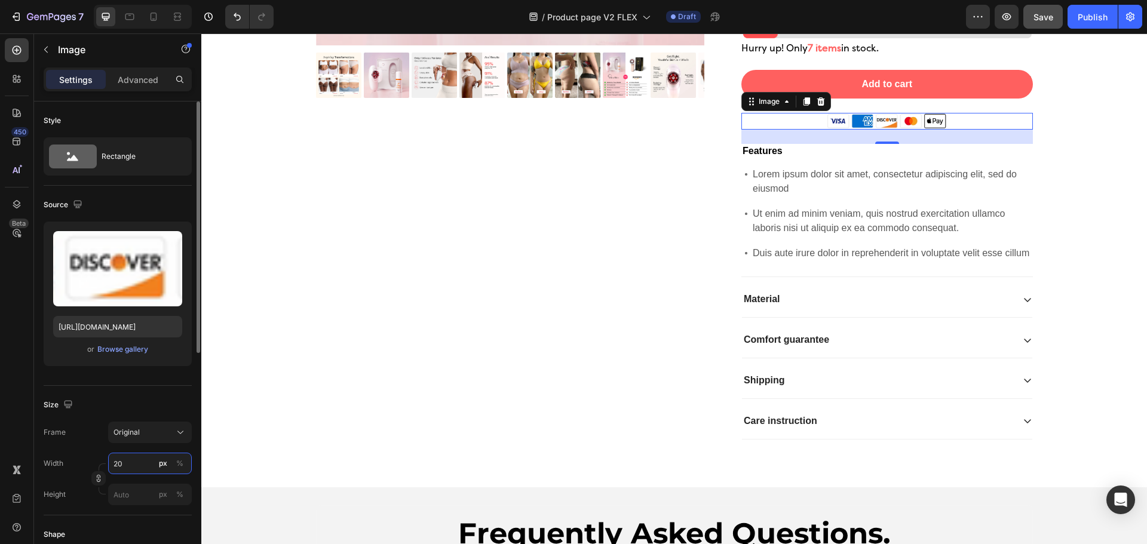
type input "2"
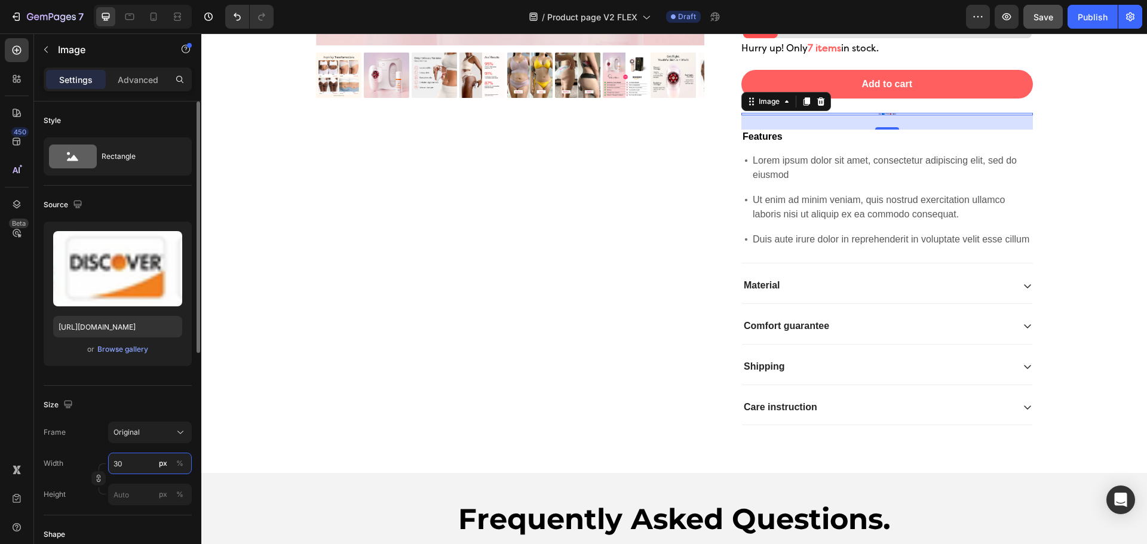
type input "3"
type input "200"
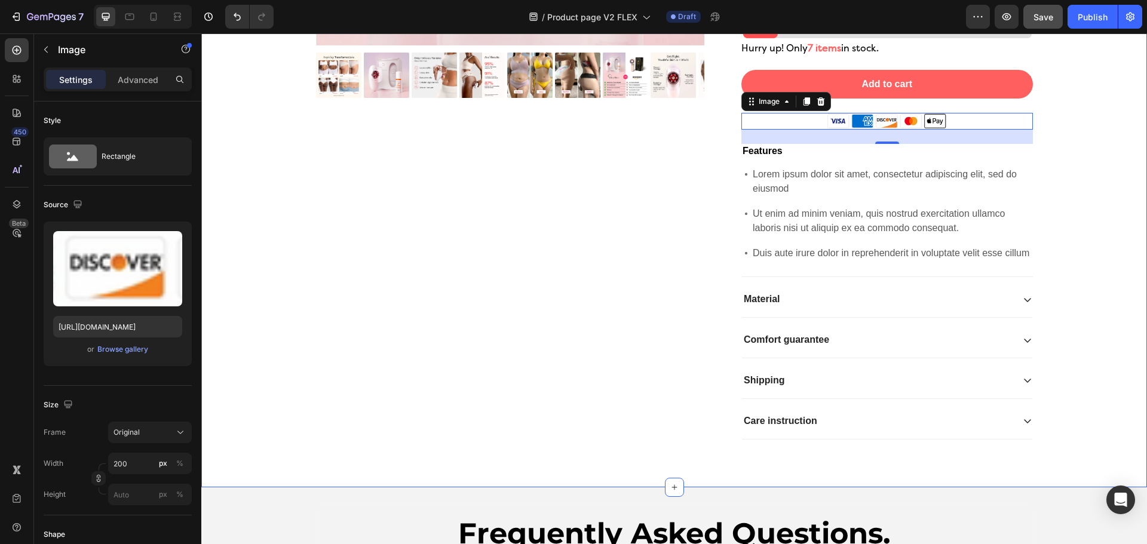
click at [1054, 219] on div "Product Images Icon Icon Icon Icon Icon Icon List 2,500+ Verified Reviews! Text…" at bounding box center [674, 57] width 928 height 802
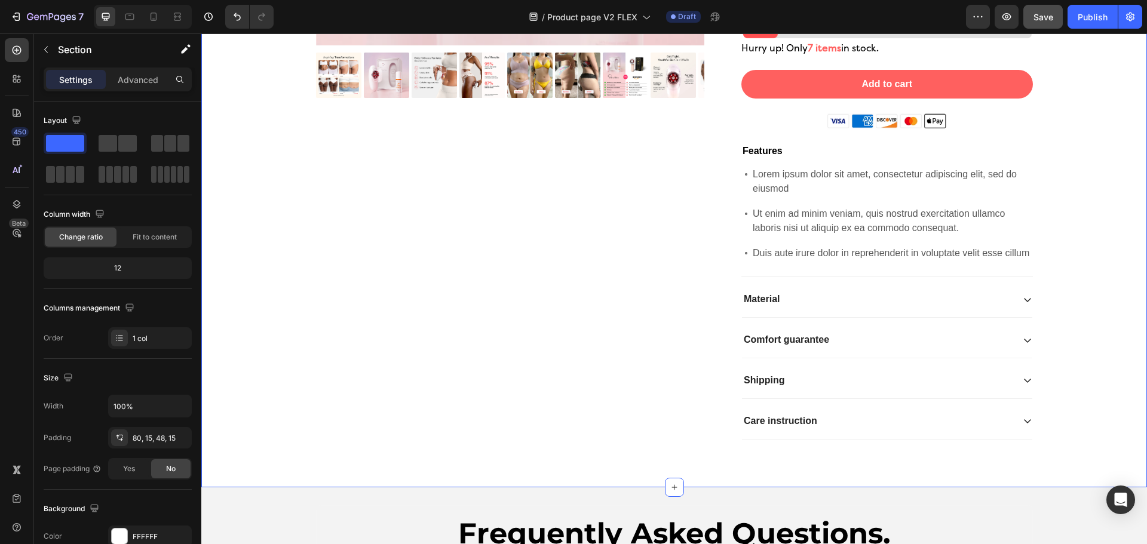
click at [1043, 23] on div "Save" at bounding box center [1044, 17] width 20 height 13
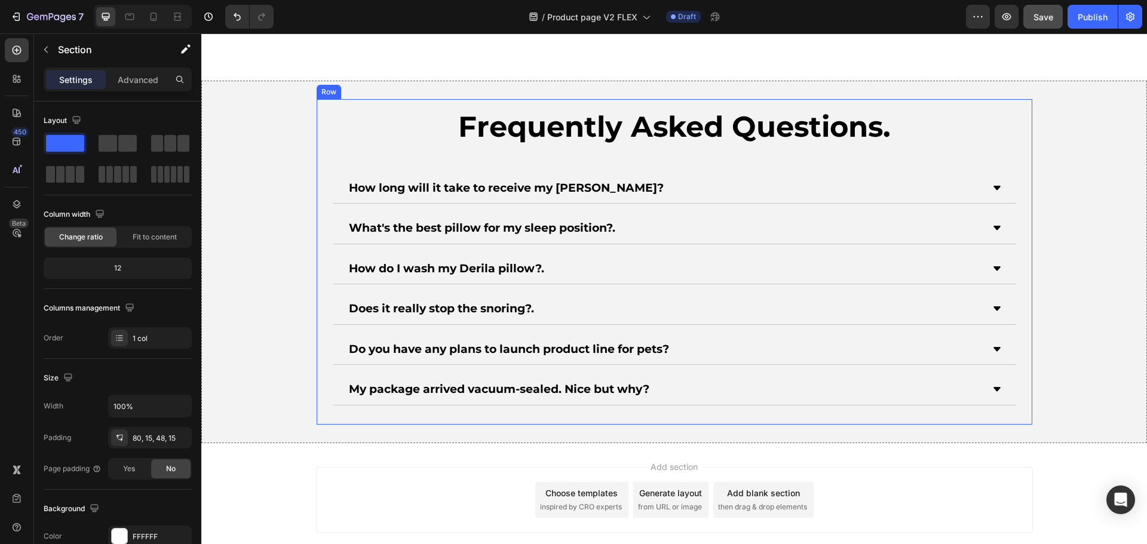
scroll to position [4062, 0]
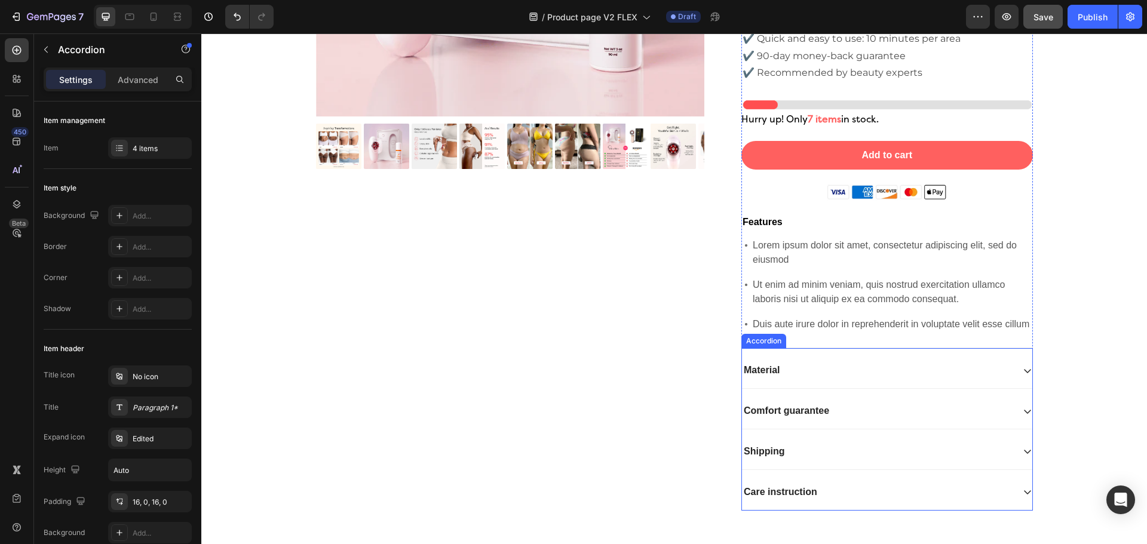
click at [906, 488] on div "Care instruction" at bounding box center [877, 493] width 271 height 16
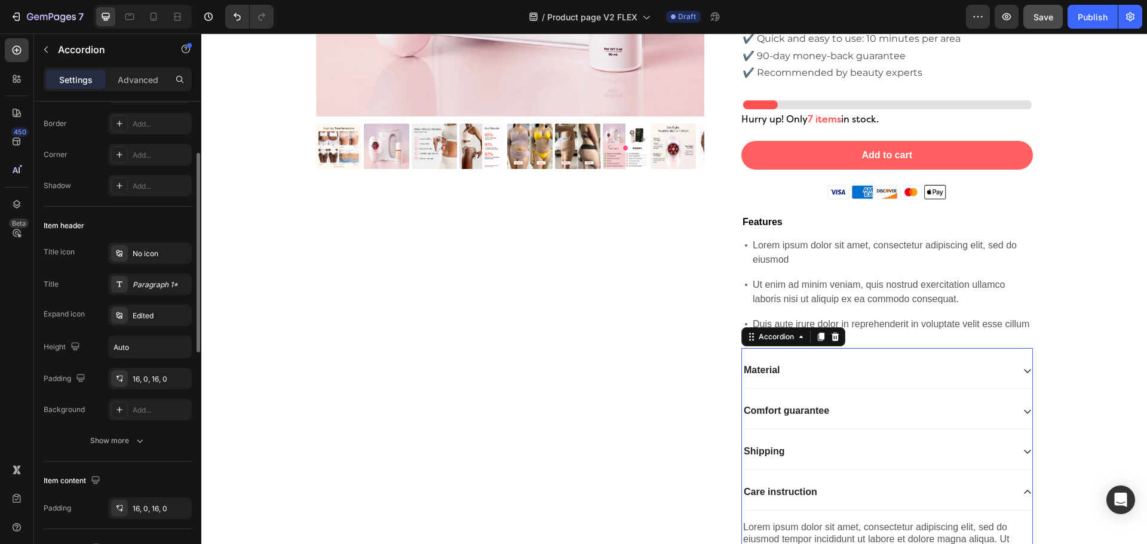
scroll to position [0, 0]
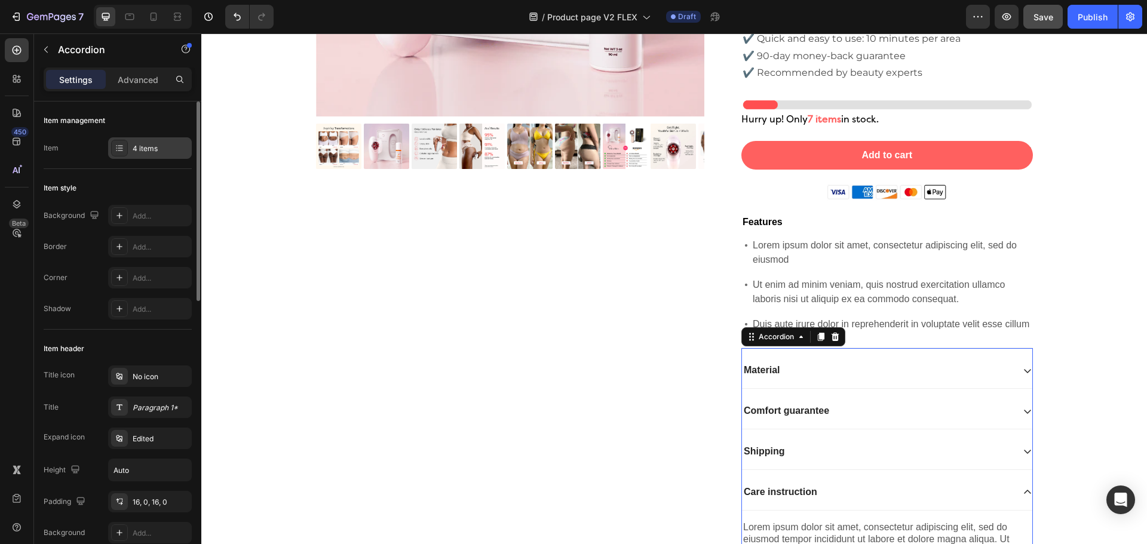
click at [154, 153] on div "4 items" at bounding box center [161, 148] width 56 height 11
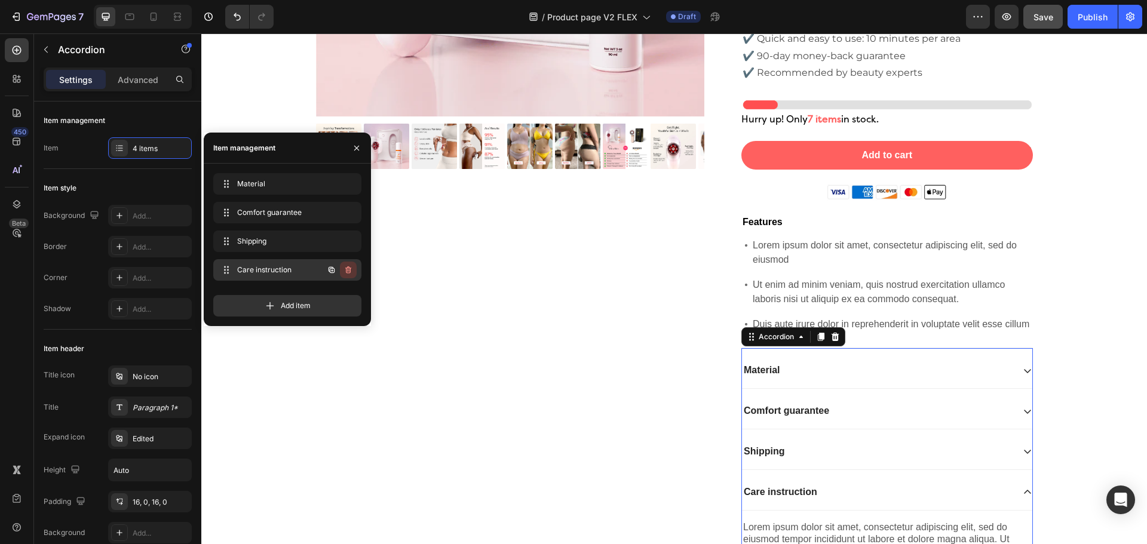
click at [348, 269] on icon "button" at bounding box center [349, 270] width 10 height 10
click at [343, 272] on div "Delete" at bounding box center [340, 270] width 22 height 11
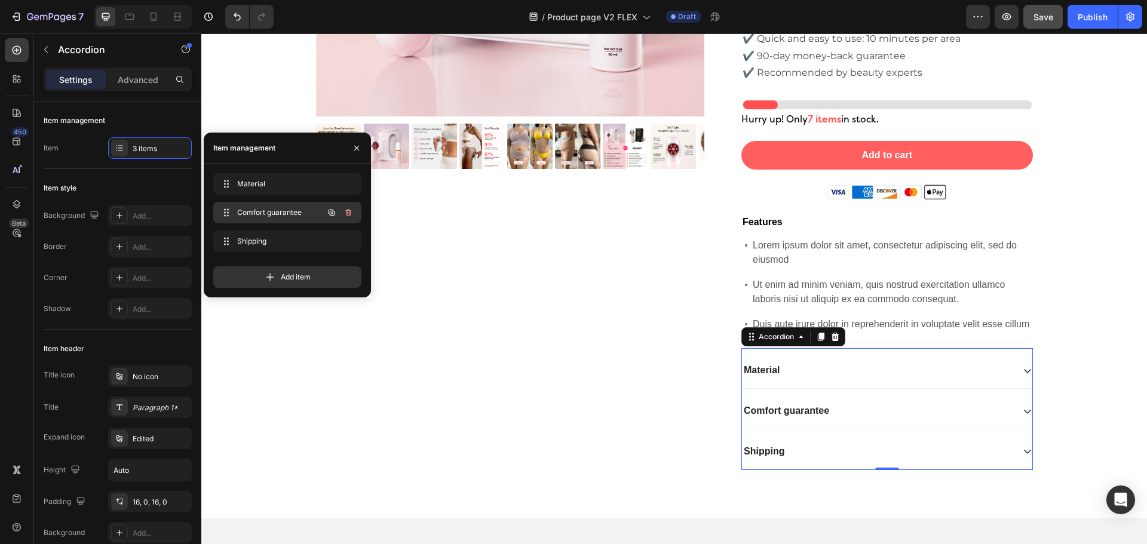
click at [347, 217] on icon "button" at bounding box center [349, 213] width 10 height 10
click at [346, 213] on div "Delete" at bounding box center [340, 212] width 22 height 11
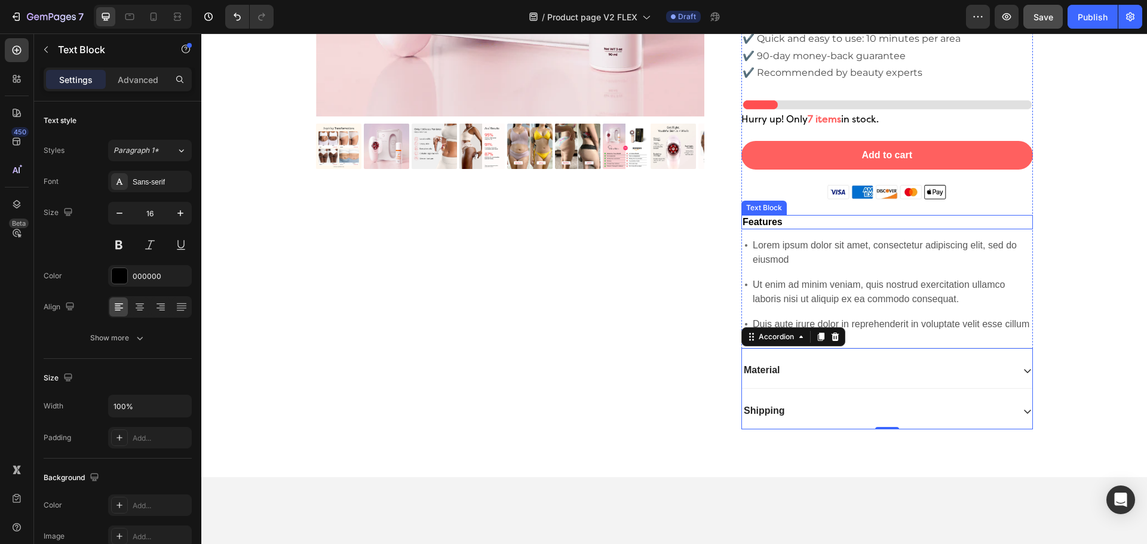
click at [852, 226] on p "Features" at bounding box center [887, 222] width 289 height 13
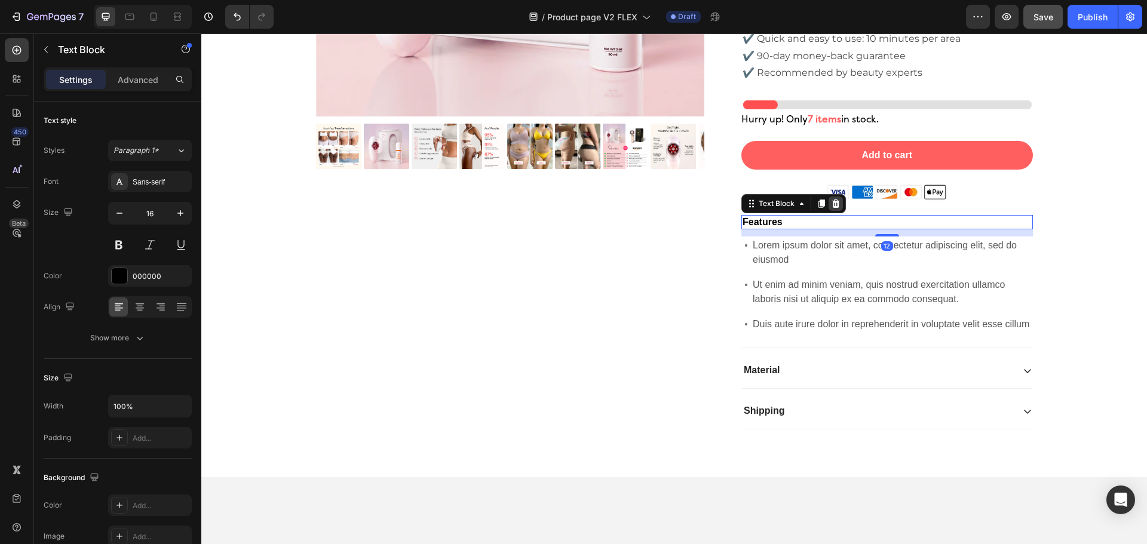
click at [831, 205] on icon at bounding box center [836, 204] width 10 height 10
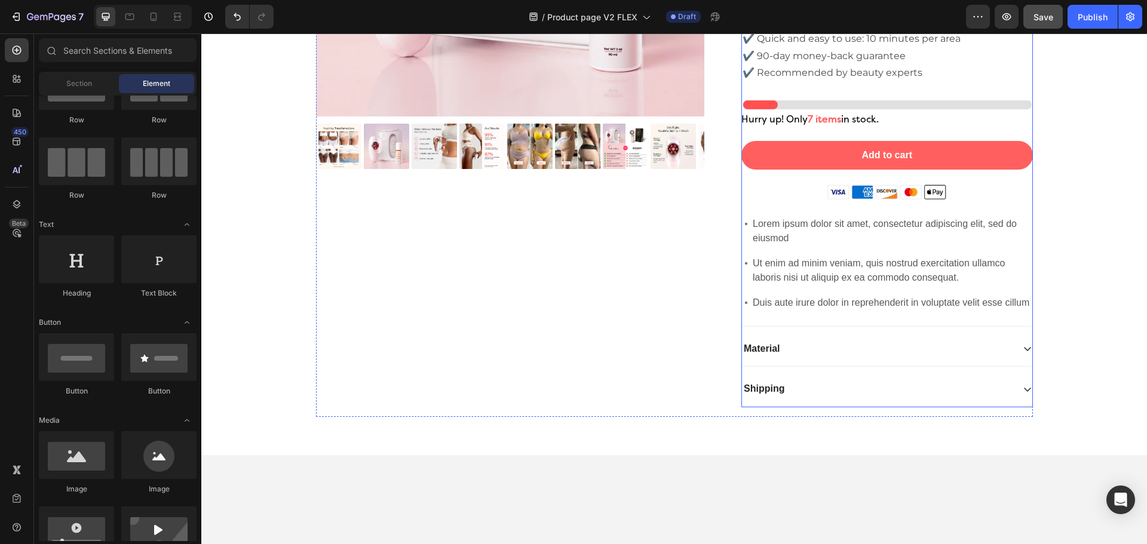
click at [825, 224] on p "Lorem ipsum dolor sit amet, consectetur adipiscing elit, sed do eiusmod" at bounding box center [892, 231] width 278 height 29
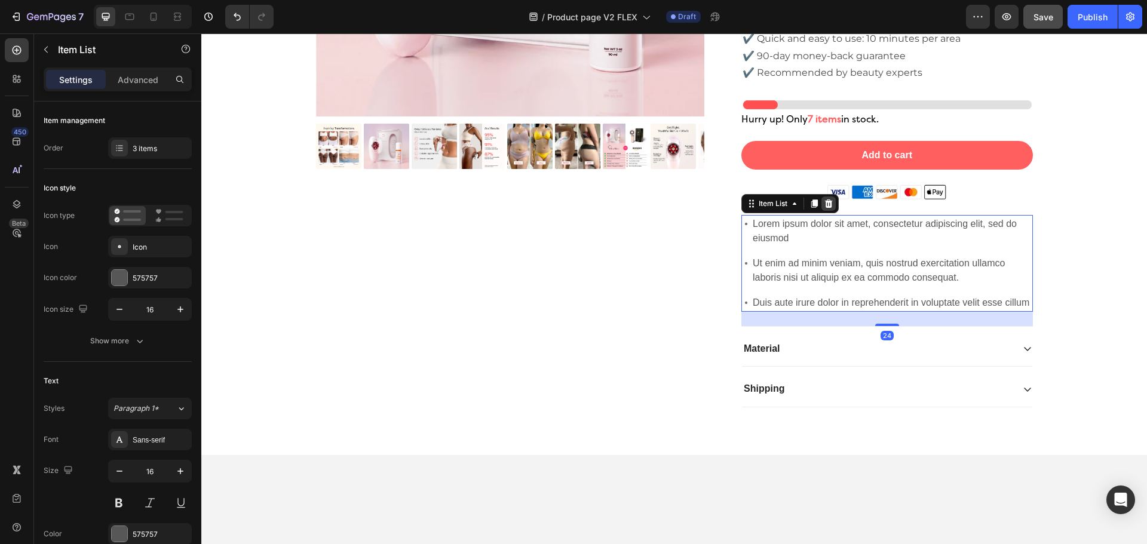
click at [825, 204] on icon at bounding box center [829, 204] width 8 height 8
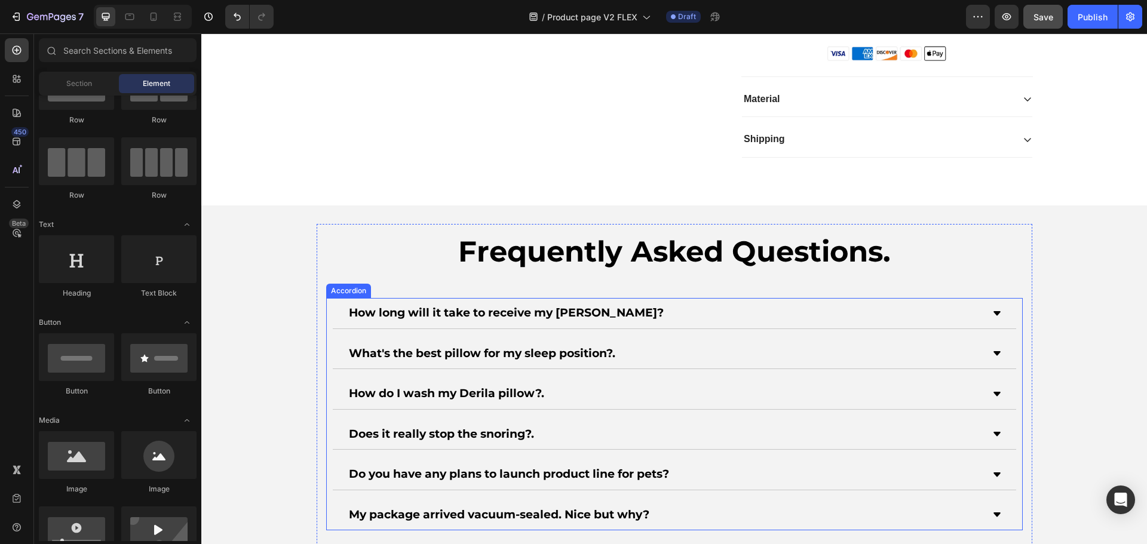
scroll to position [4003, 0]
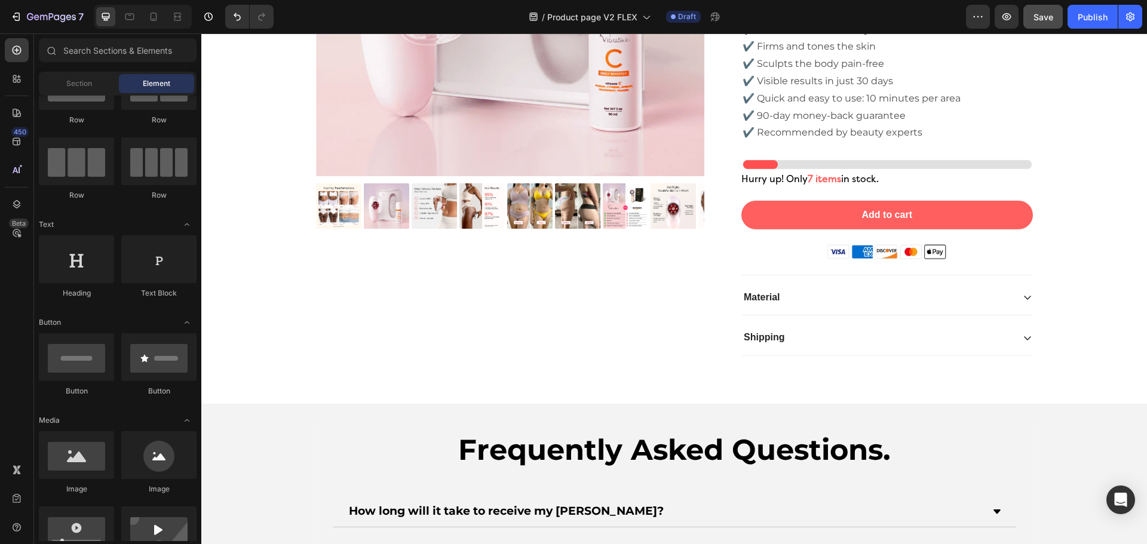
click at [1053, 17] on button "Save" at bounding box center [1042, 17] width 39 height 24
click at [1047, 14] on icon "button" at bounding box center [1043, 17] width 12 height 12
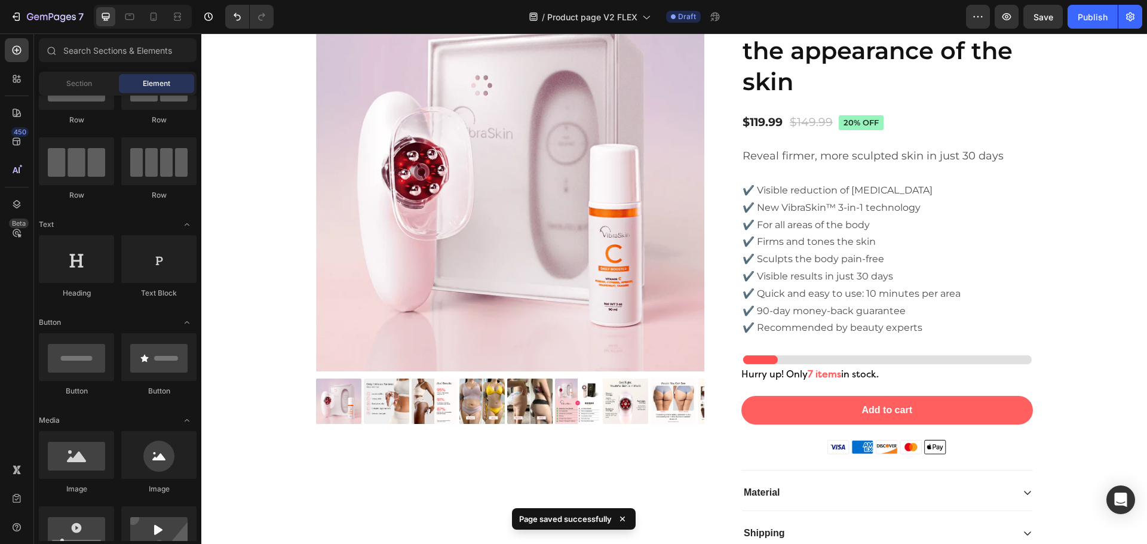
scroll to position [3903, 0]
